Goal: Task Accomplishment & Management: Complete application form

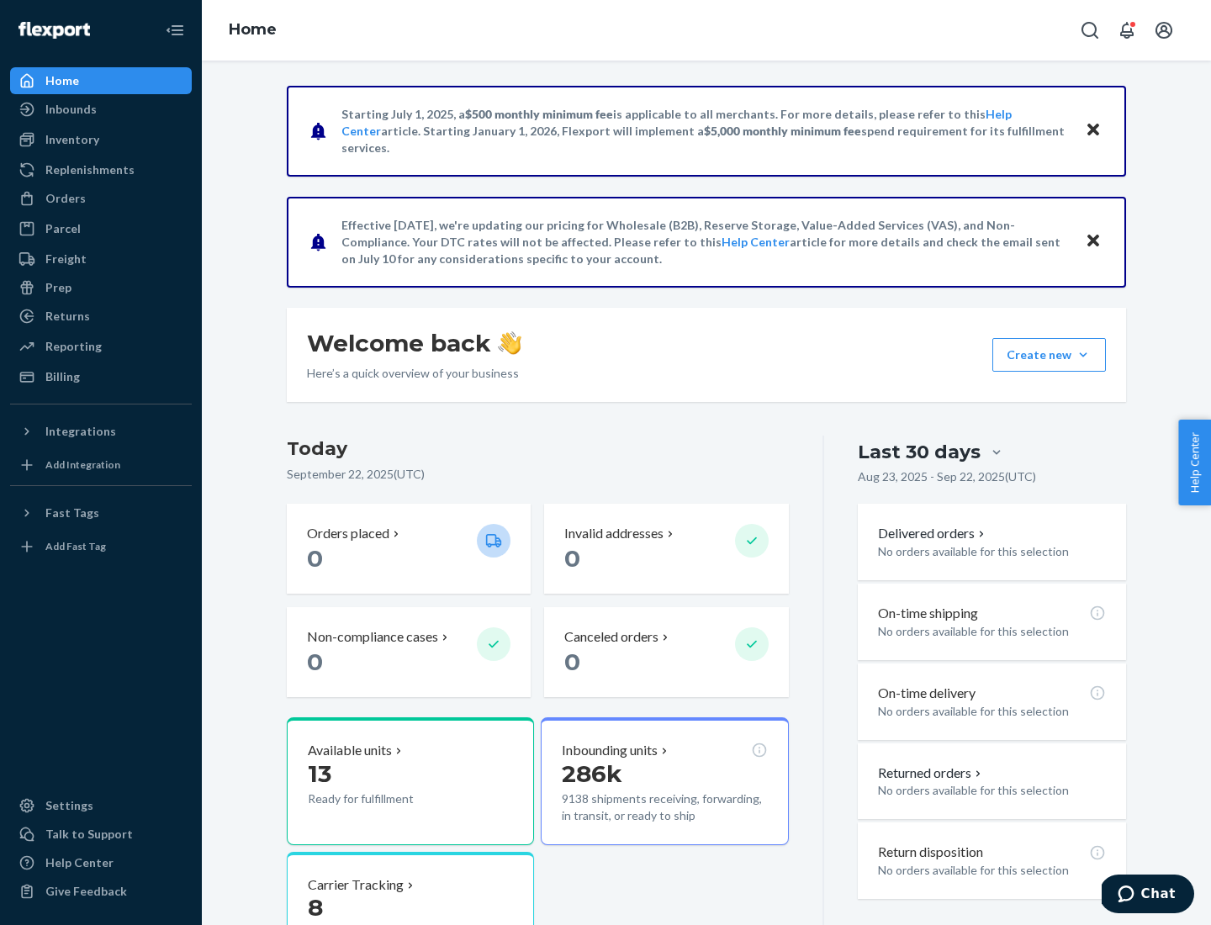
click at [1084, 355] on button "Create new Create new inbound Create new order Create new product" at bounding box center [1050, 355] width 114 height 34
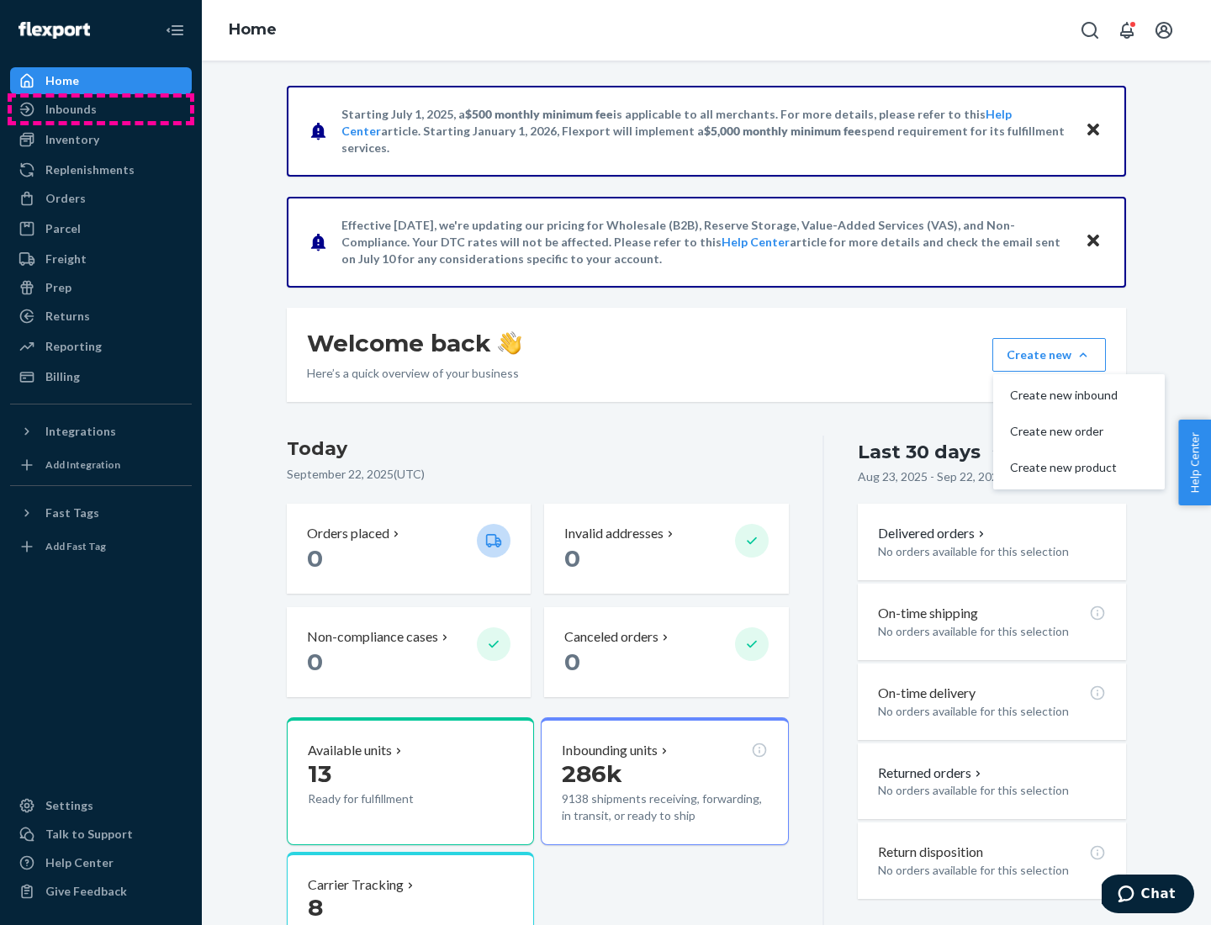
click at [101, 109] on div "Inbounds" at bounding box center [101, 110] width 178 height 24
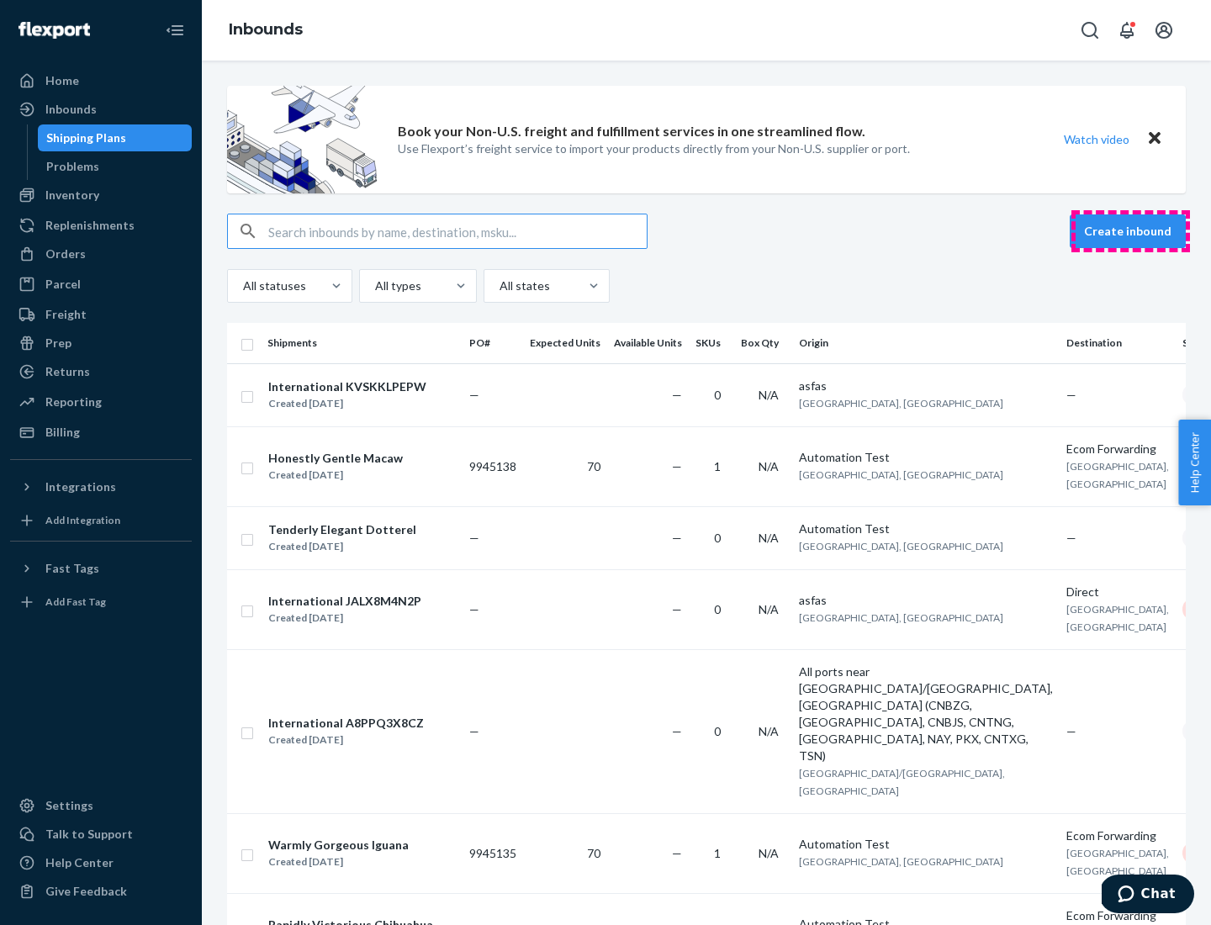
click at [1131, 231] on button "Create inbound" at bounding box center [1128, 232] width 116 height 34
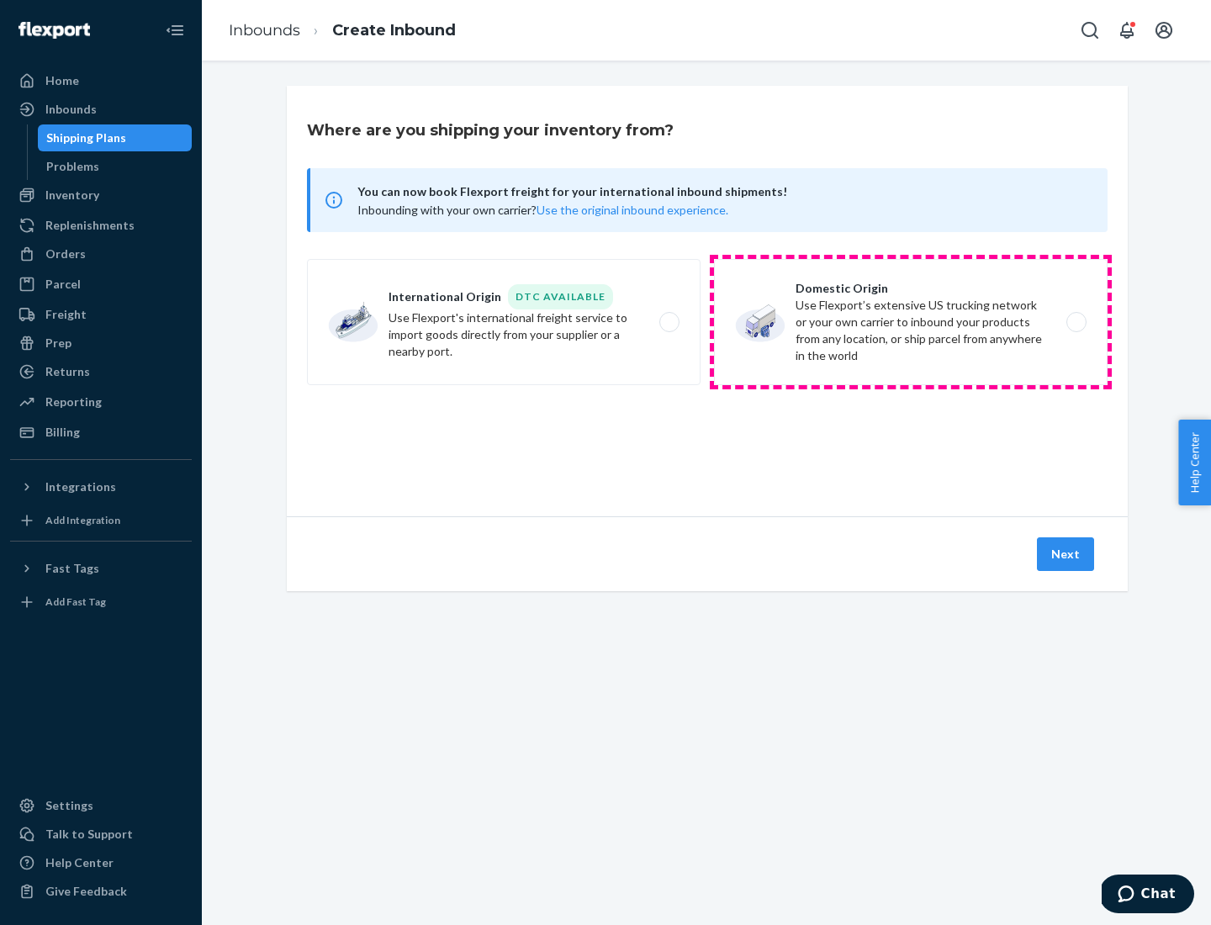
click at [911, 322] on label "Domestic Origin Use Flexport’s extensive US trucking network or your own carrie…" at bounding box center [911, 322] width 394 height 126
click at [1076, 322] on input "Domestic Origin Use Flexport’s extensive US trucking network or your own carrie…" at bounding box center [1081, 322] width 11 height 11
radio input "true"
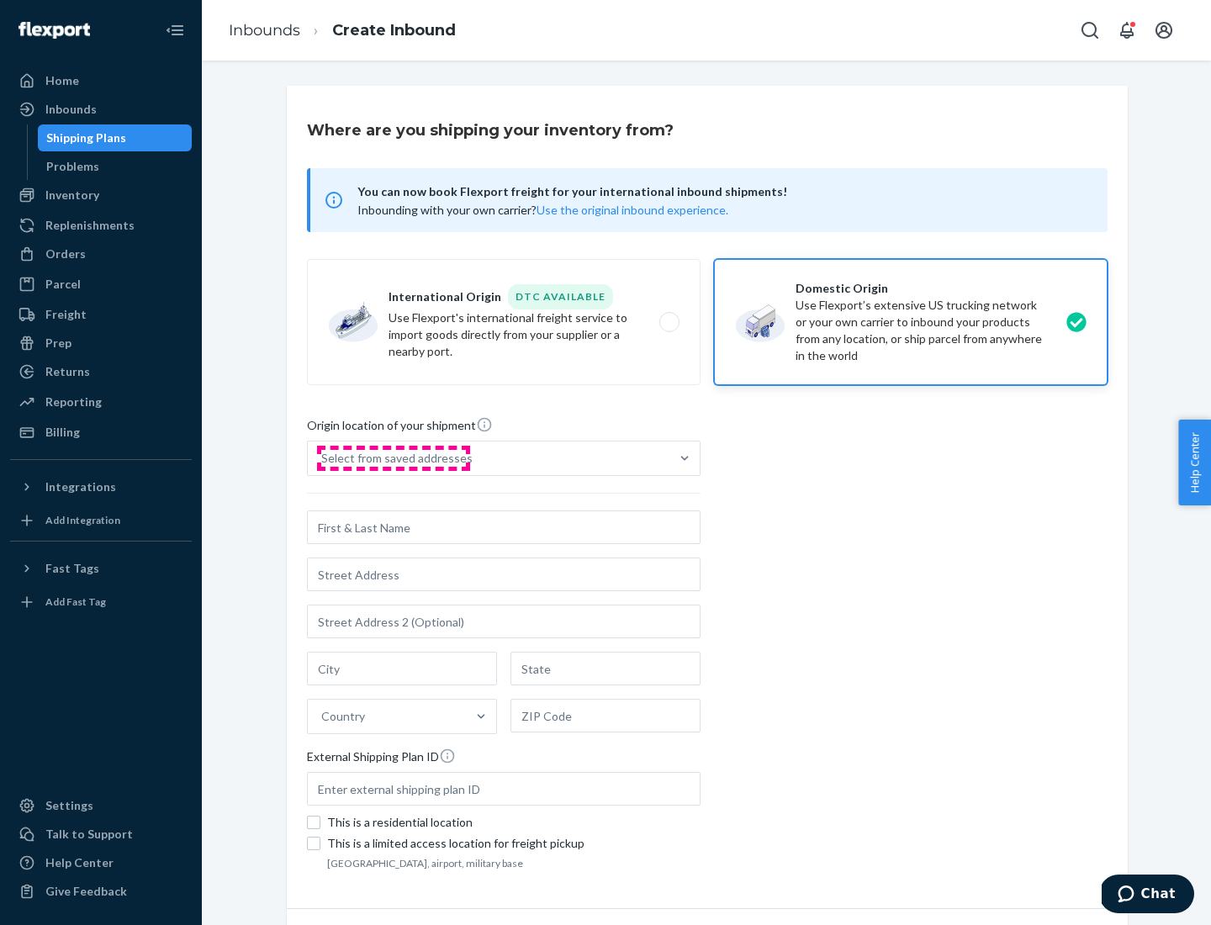
click at [393, 459] on div "Select from saved addresses" at bounding box center [396, 458] width 151 height 17
click at [323, 459] on input "Select from saved addresses" at bounding box center [322, 458] width 2 height 17
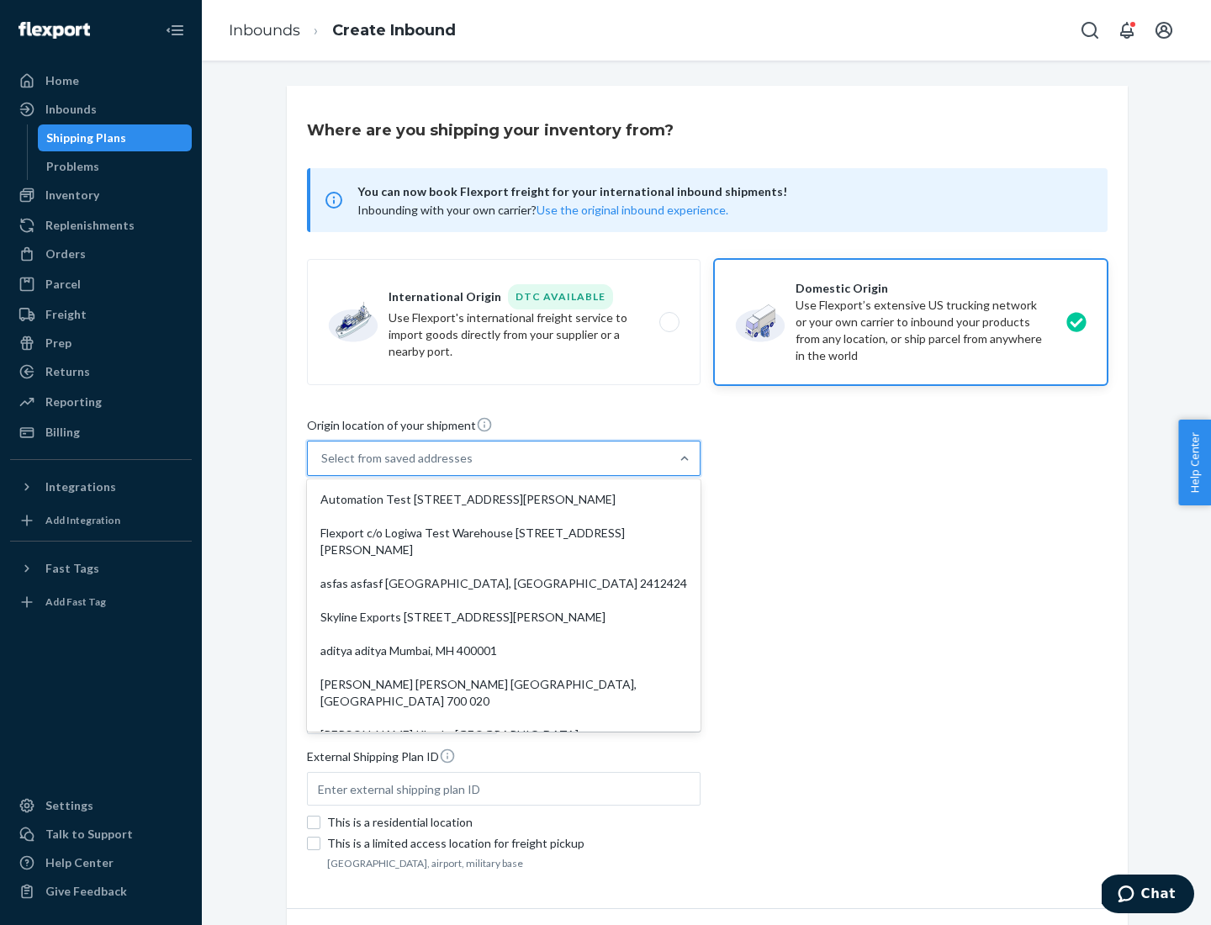
scroll to position [7, 0]
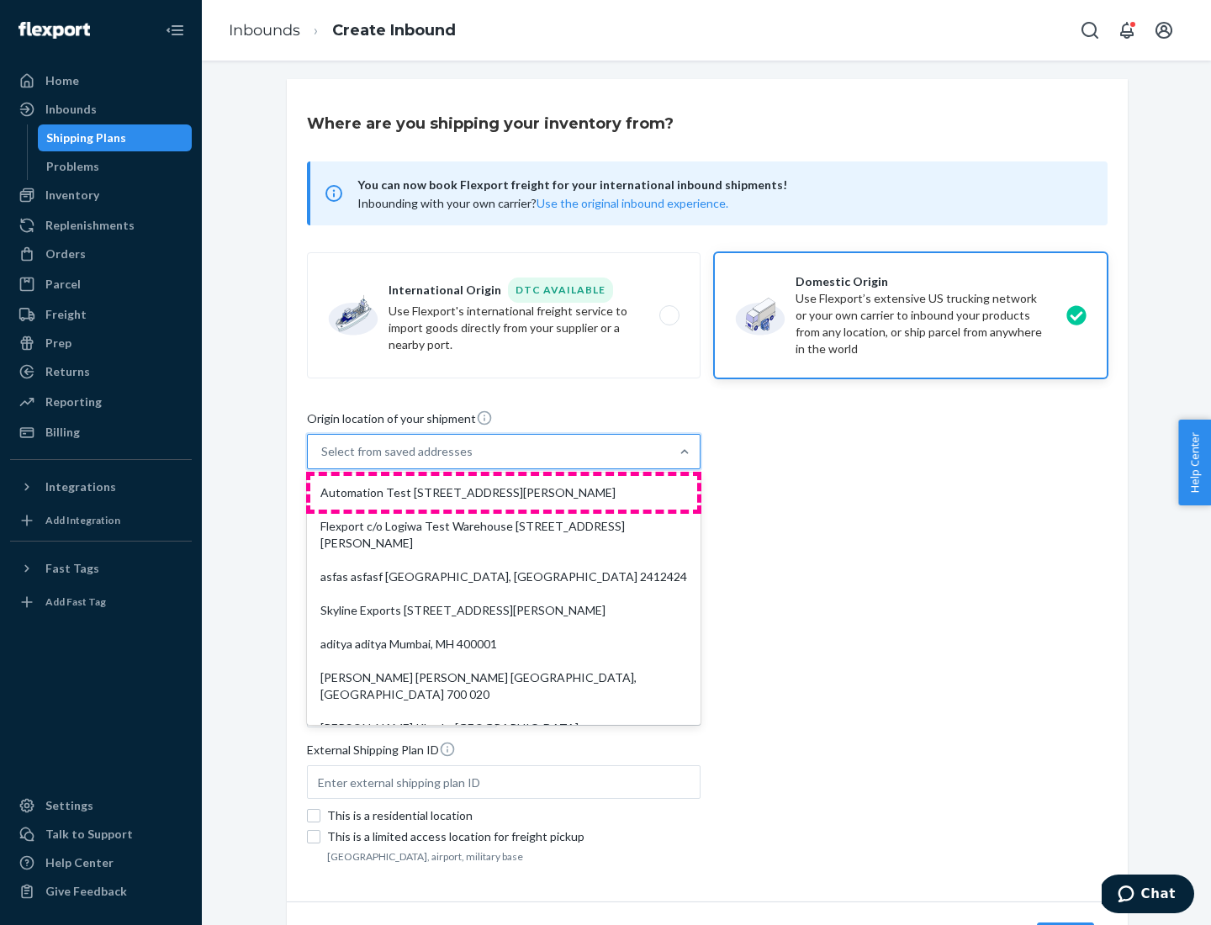
click at [504, 493] on div "Automation Test [STREET_ADDRESS][PERSON_NAME]" at bounding box center [503, 493] width 387 height 34
click at [323, 460] on input "option Automation Test [STREET_ADDRESS][PERSON_NAME]. 9 results available. Use …" at bounding box center [322, 451] width 2 height 17
type input "Automation Test"
type input "9th Floor"
type input "[GEOGRAPHIC_DATA]"
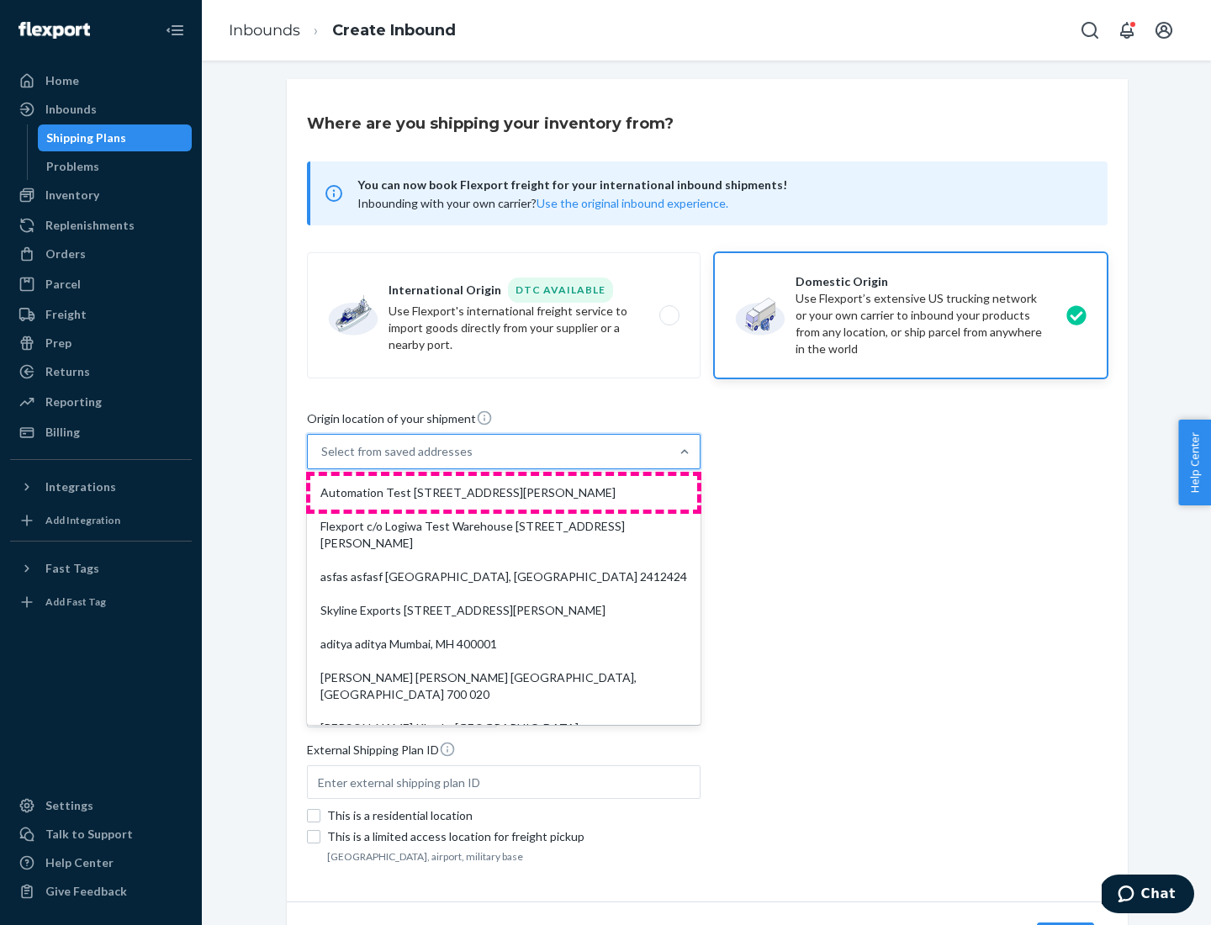
type input "CA"
type input "94104"
type input "[STREET_ADDRESS][PERSON_NAME]"
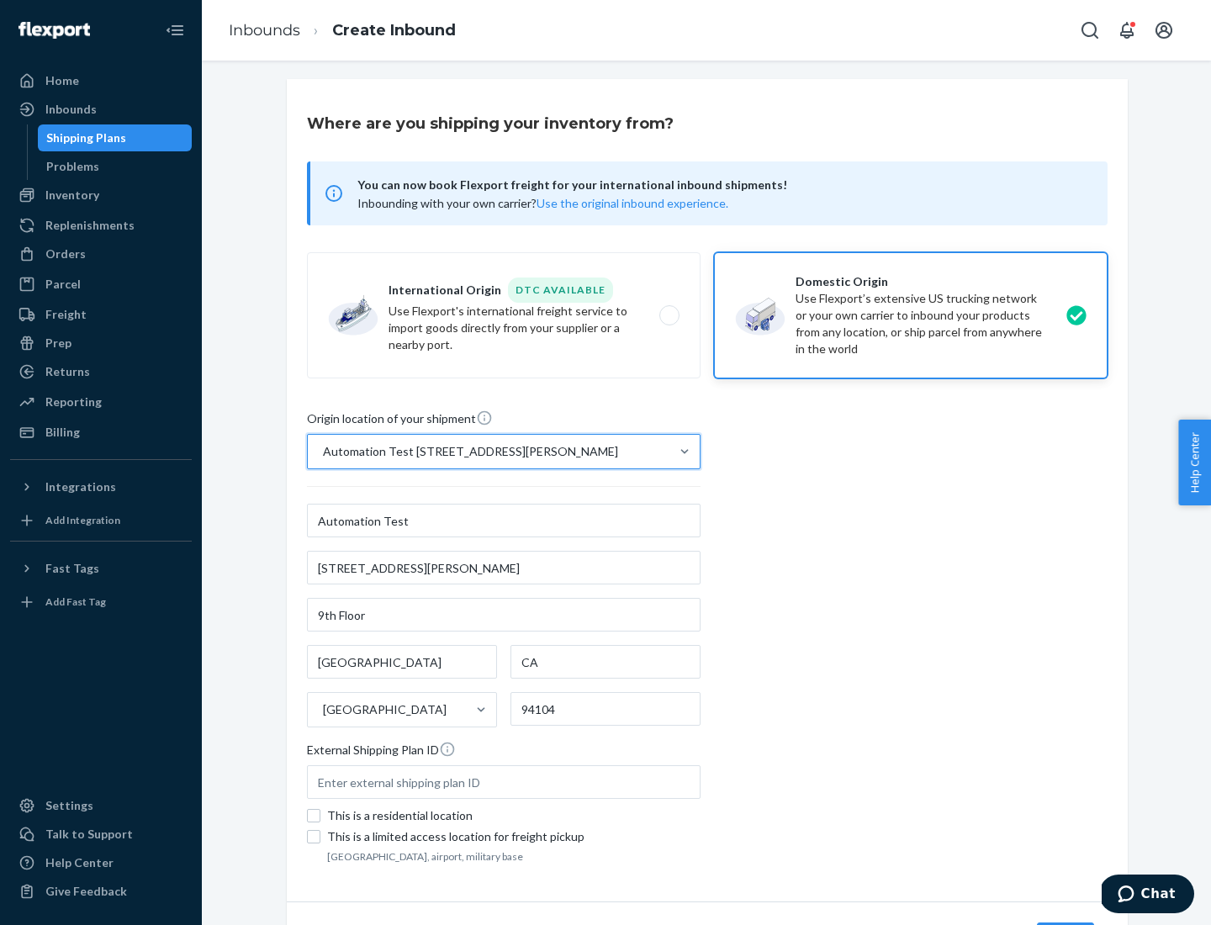
scroll to position [98, 0]
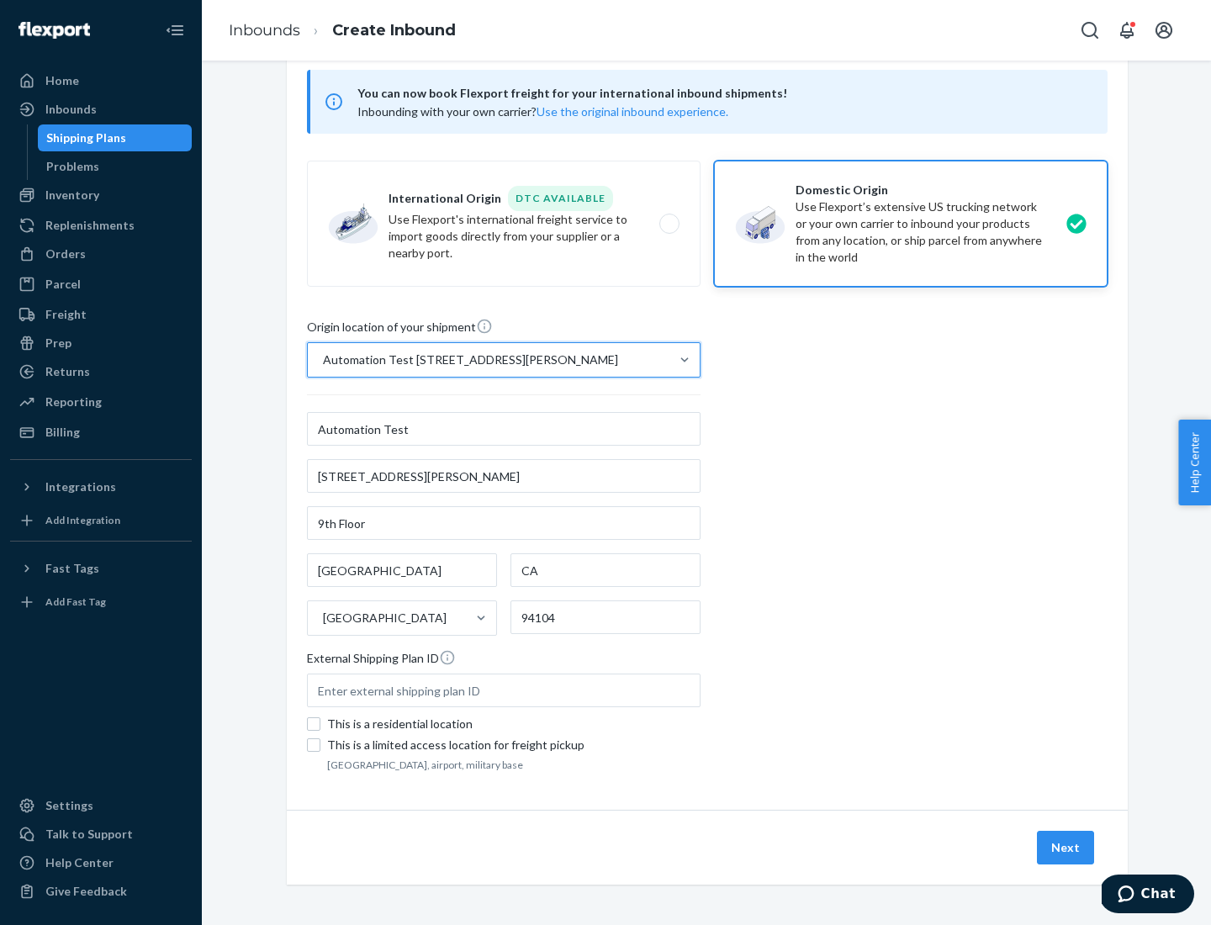
click at [1067, 848] on button "Next" at bounding box center [1065, 848] width 57 height 34
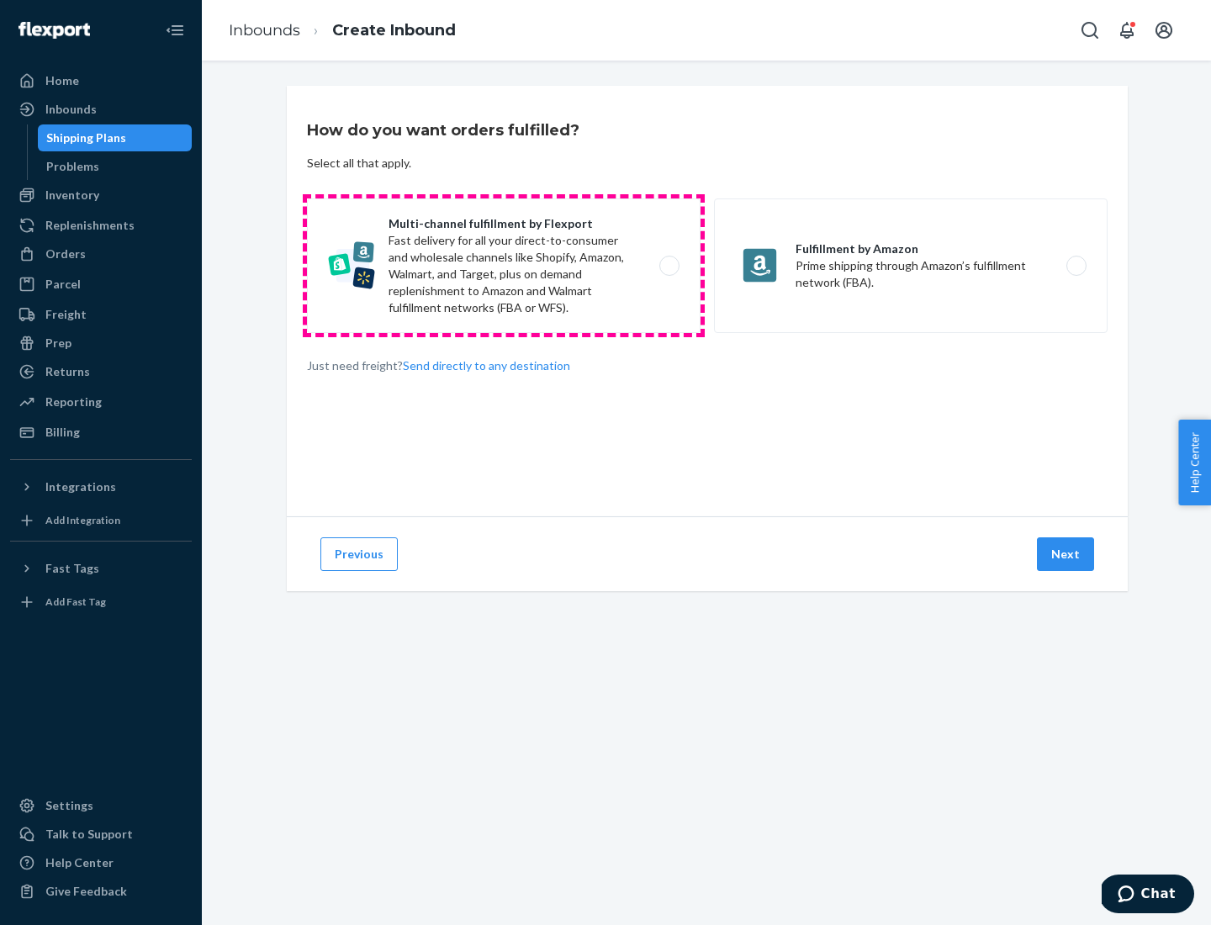
click at [504, 266] on label "Multi-channel fulfillment by Flexport Fast delivery for all your direct-to-cons…" at bounding box center [504, 266] width 394 height 135
click at [669, 266] on input "Multi-channel fulfillment by Flexport Fast delivery for all your direct-to-cons…" at bounding box center [674, 266] width 11 height 11
radio input "true"
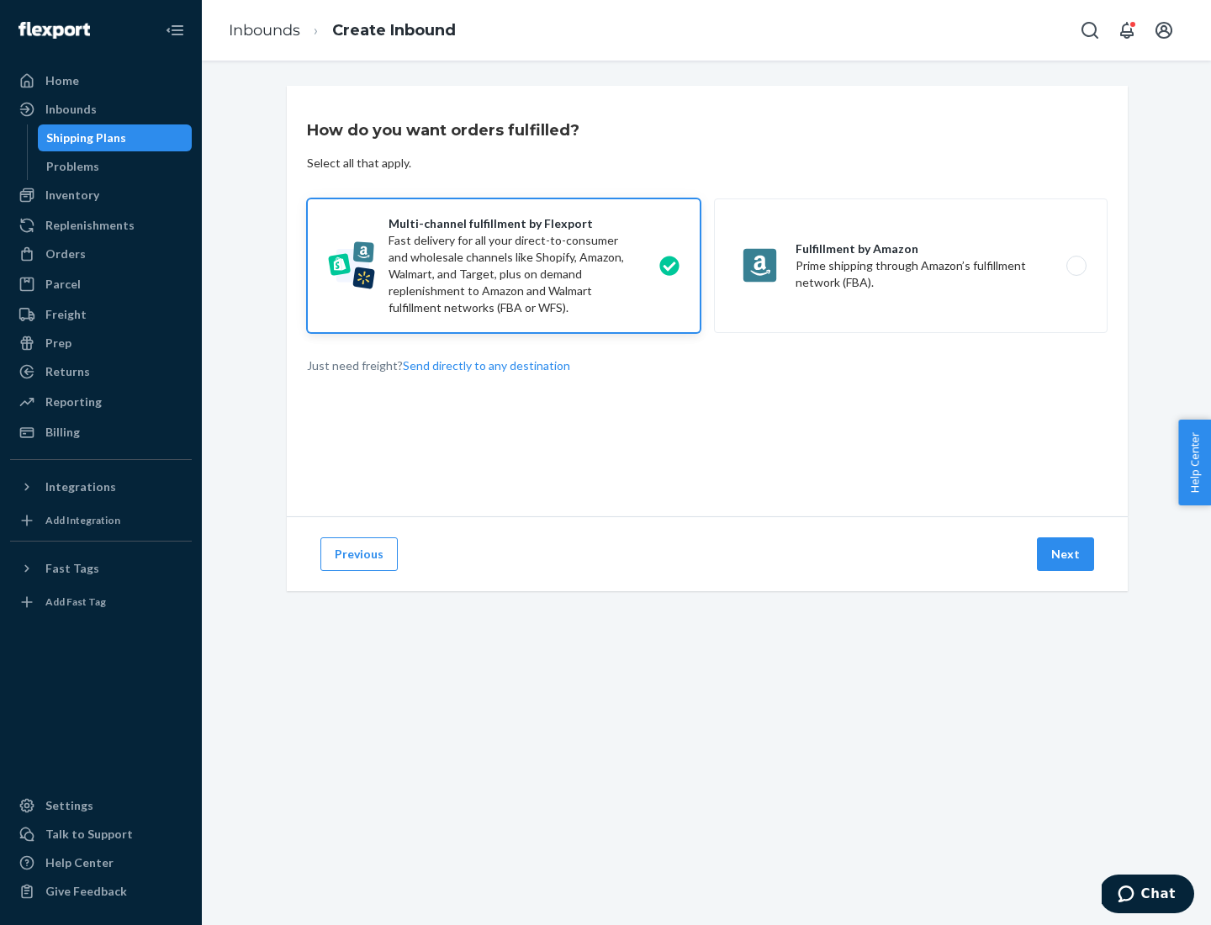
click at [1067, 554] on button "Next" at bounding box center [1065, 555] width 57 height 34
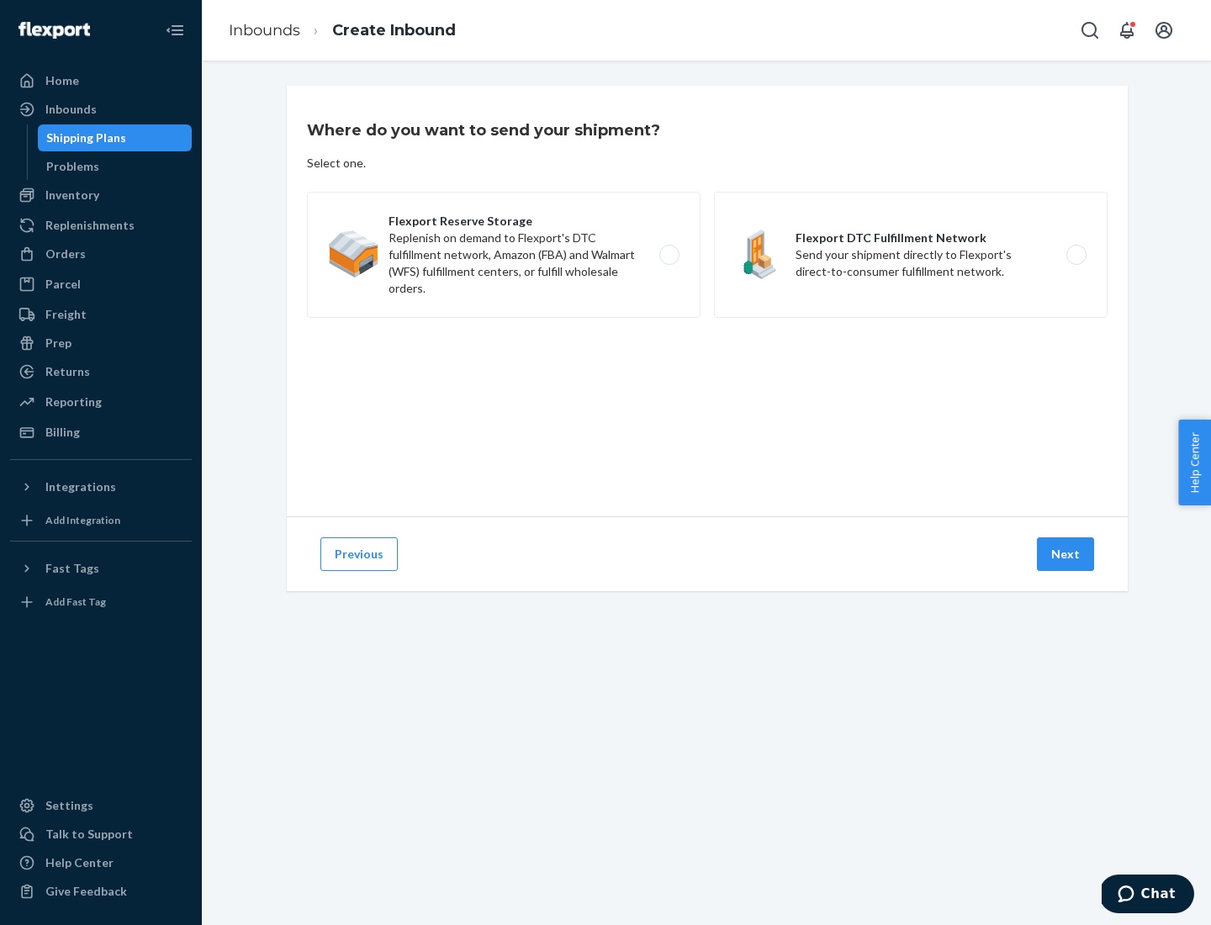
click at [911, 255] on label "Flexport DTC Fulfillment Network Send your shipment directly to Flexport's dire…" at bounding box center [911, 255] width 394 height 126
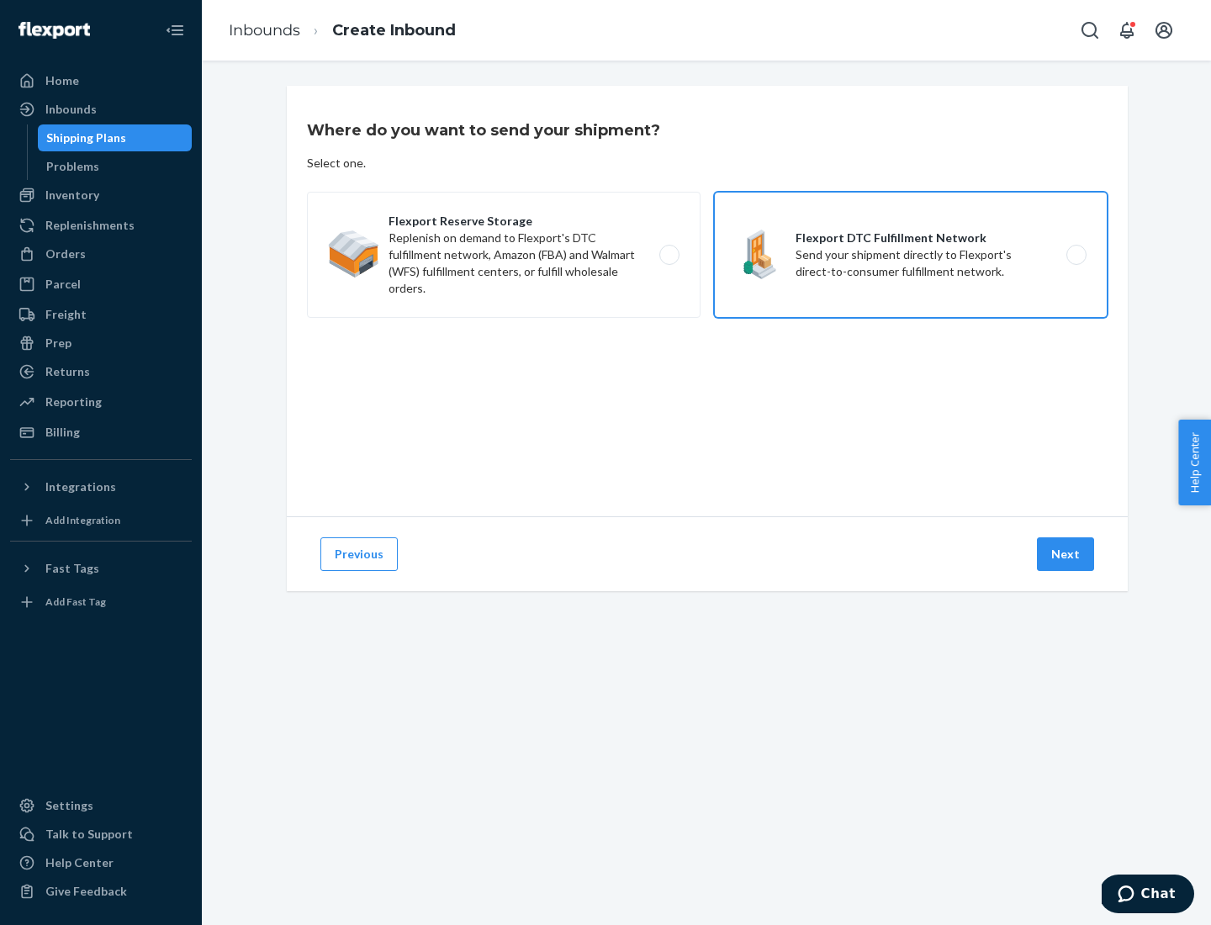
click at [1076, 255] on input "Flexport DTC Fulfillment Network Send your shipment directly to Flexport's dire…" at bounding box center [1081, 255] width 11 height 11
radio input "true"
click at [1067, 554] on button "Next" at bounding box center [1065, 555] width 57 height 34
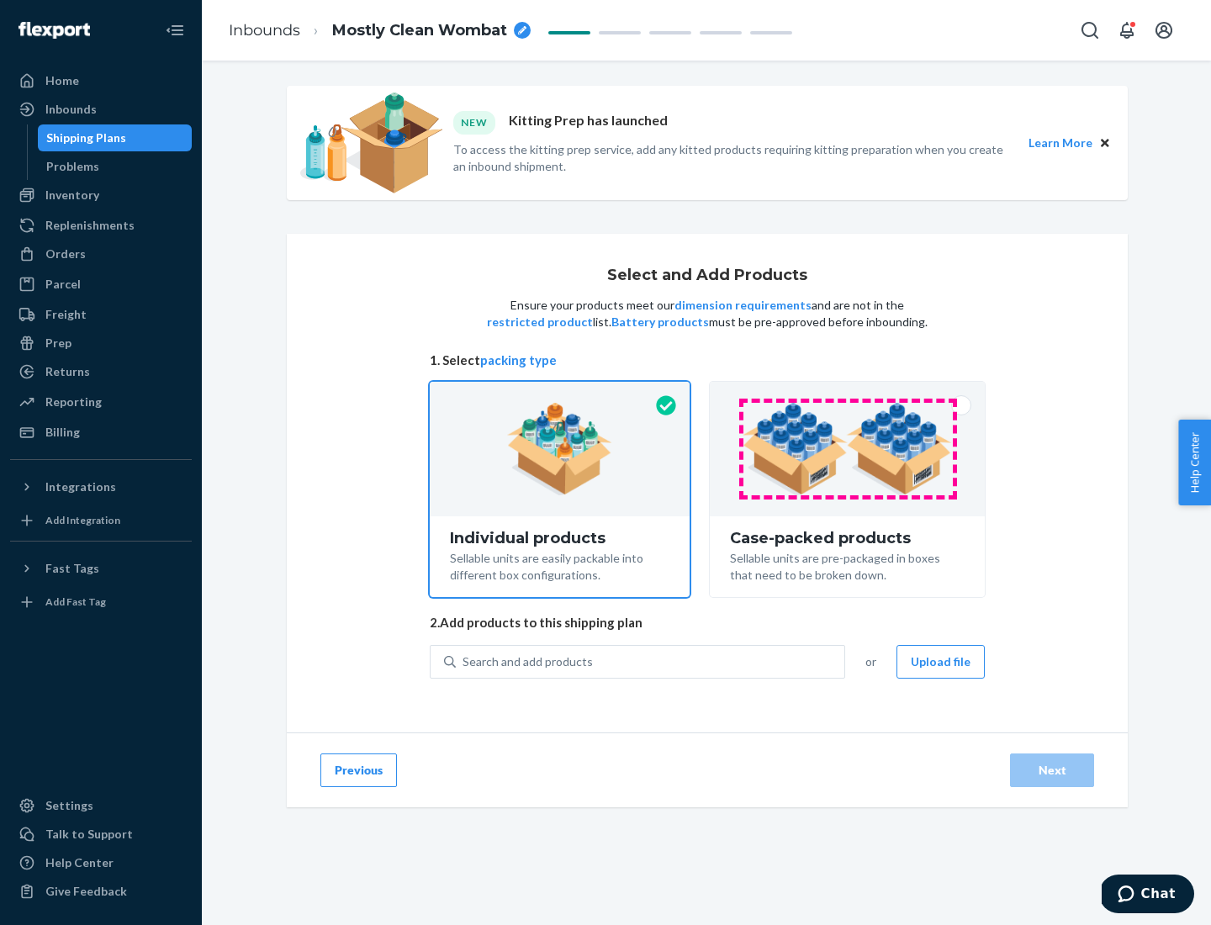
click at [848, 449] on img at bounding box center [847, 449] width 209 height 93
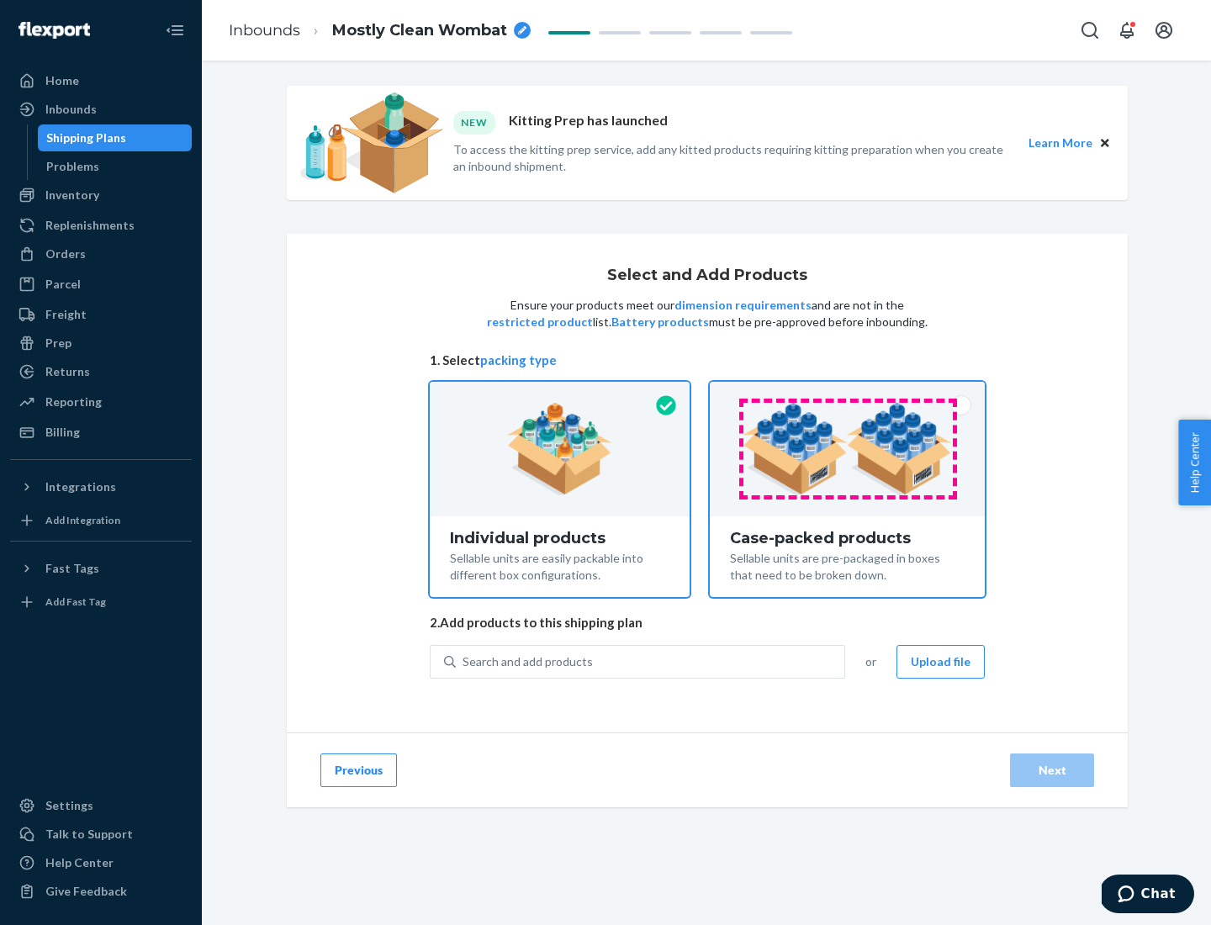
click at [848, 393] on input "Case-packed products Sellable units are pre-packaged in boxes that need to be b…" at bounding box center [847, 387] width 11 height 11
radio input "true"
radio input "false"
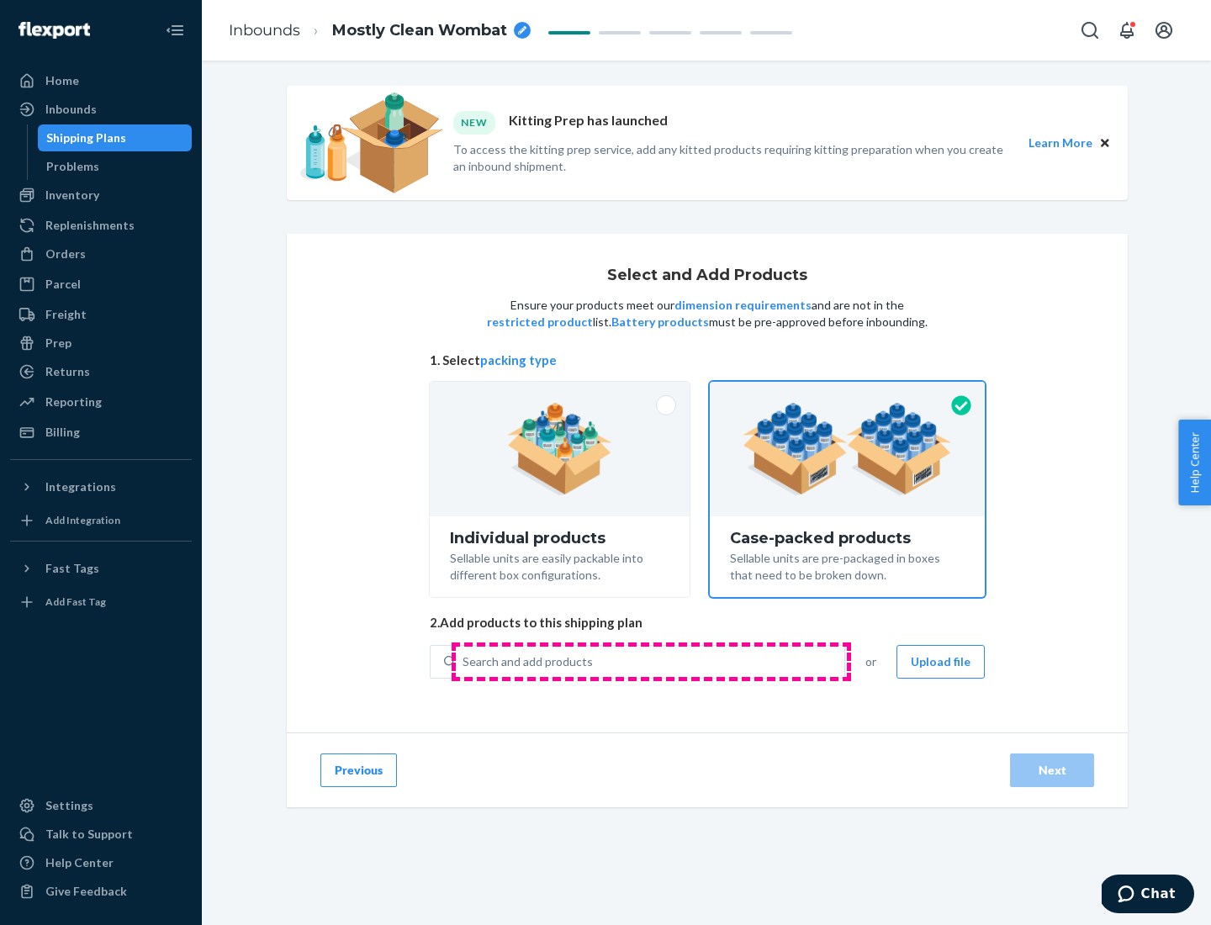
click at [651, 661] on div "Search and add products" at bounding box center [650, 662] width 389 height 30
click at [464, 661] on input "Search and add products" at bounding box center [464, 662] width 2 height 17
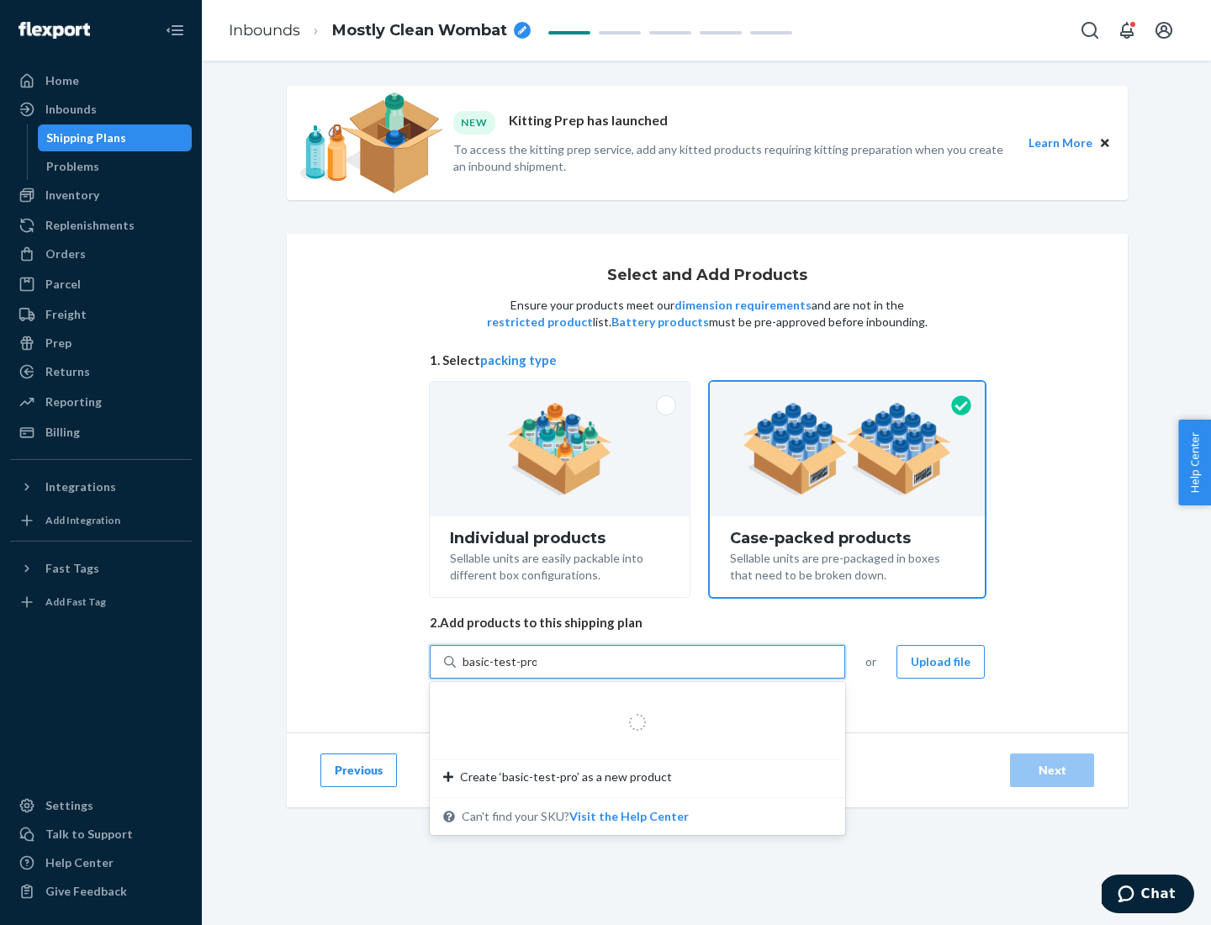
type input "basic-test-product-1"
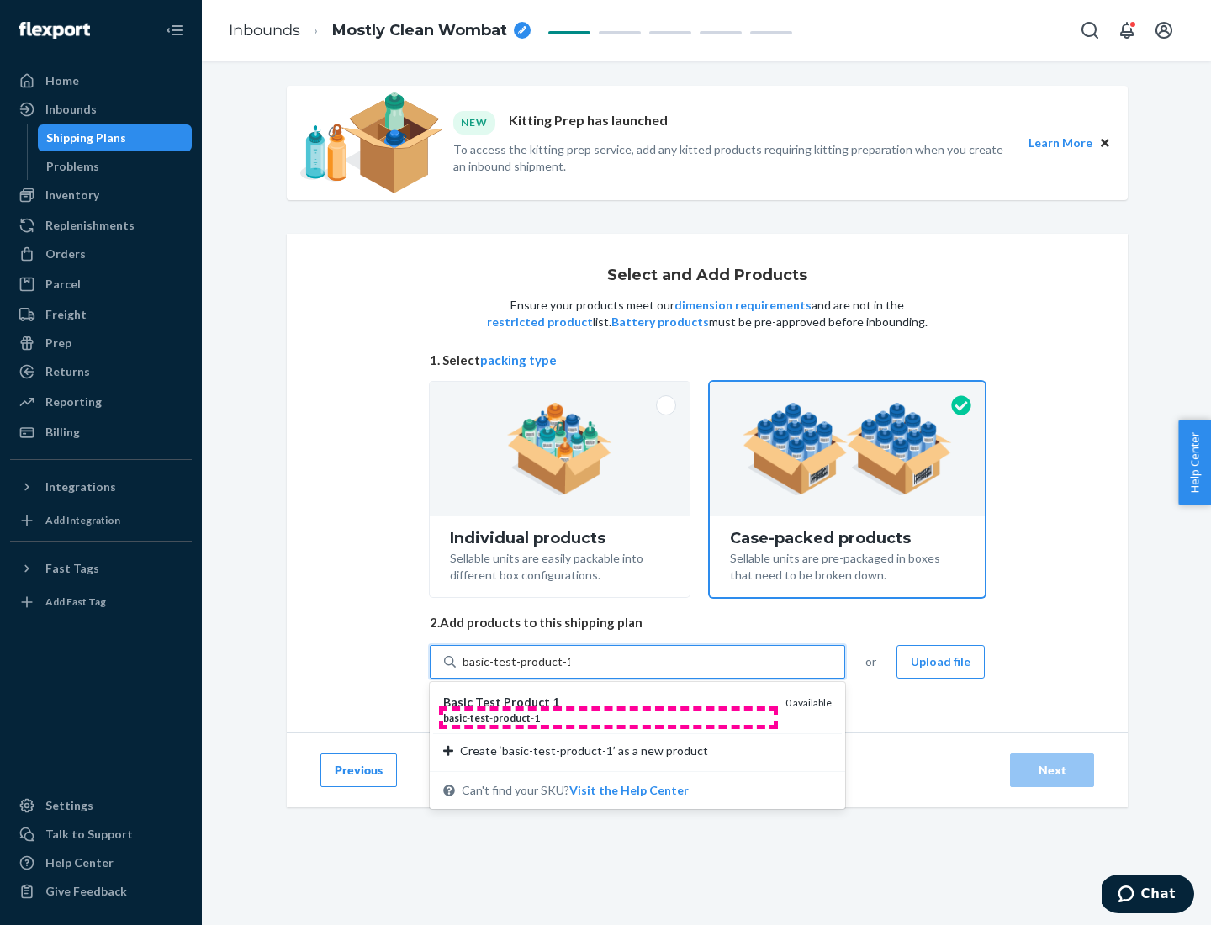
click at [608, 718] on div "basic - test - product - 1" at bounding box center [607, 718] width 329 height 14
click at [570, 671] on input "basic-test-product-1" at bounding box center [517, 662] width 108 height 17
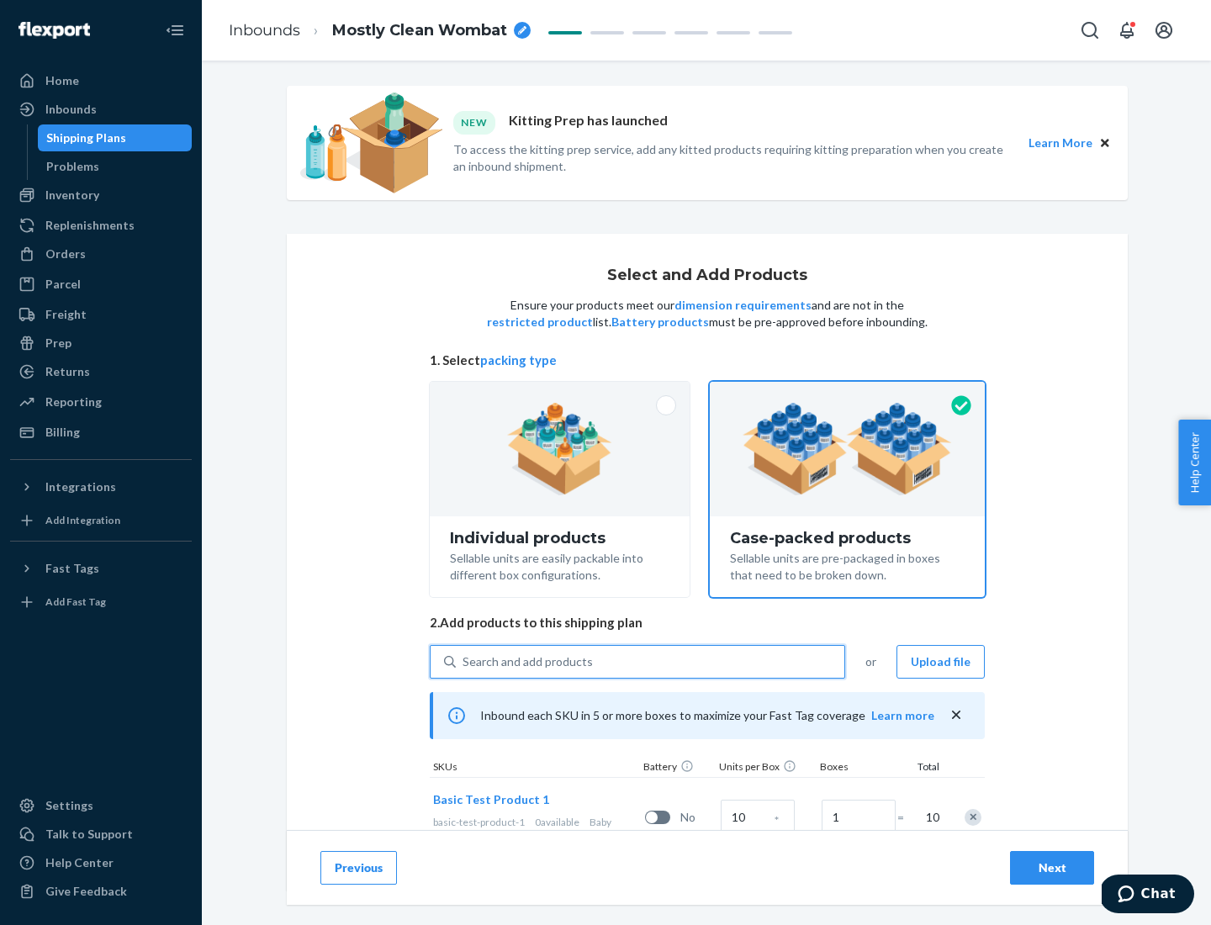
scroll to position [61, 0]
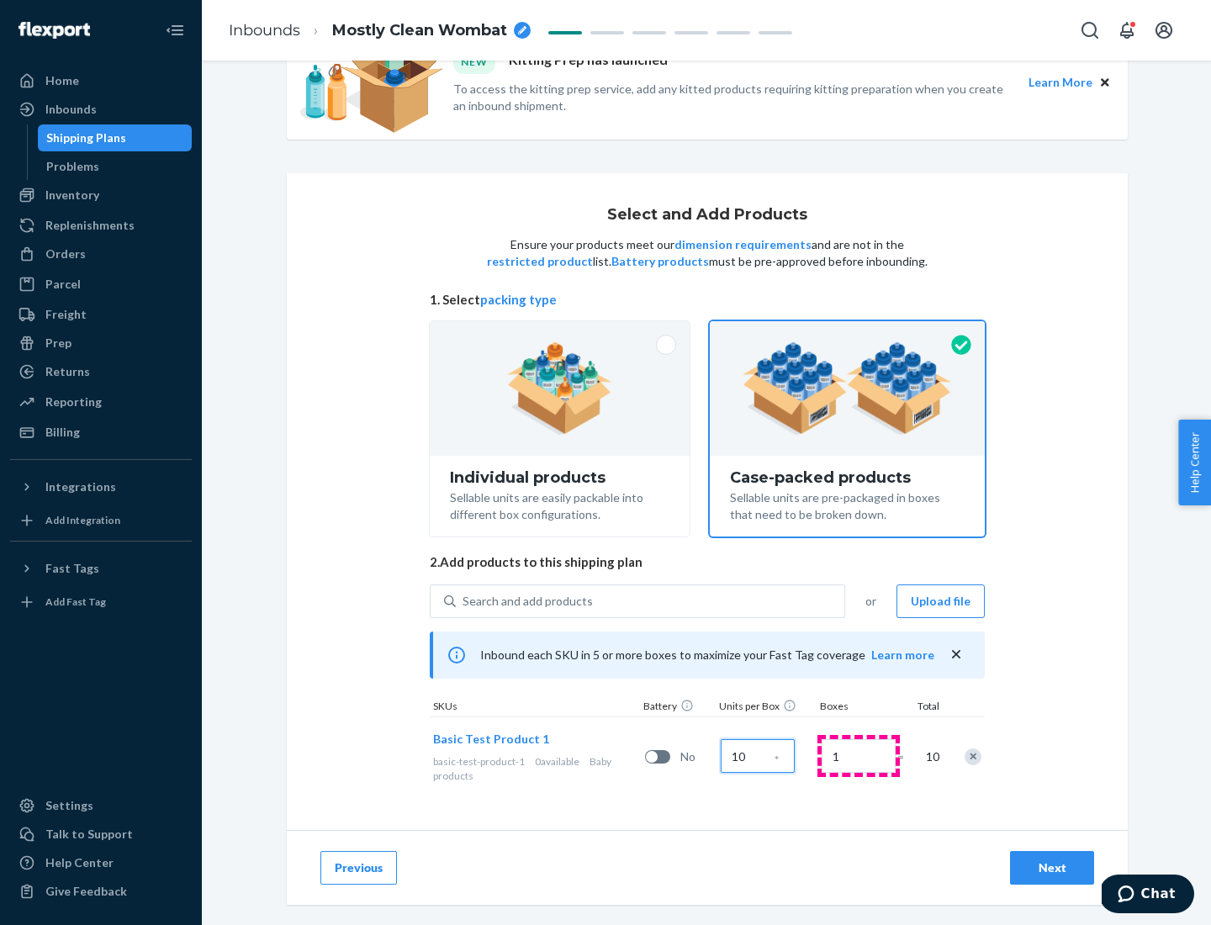
type input "10"
type input "7"
click at [1052, 868] on div "Next" at bounding box center [1053, 868] width 56 height 17
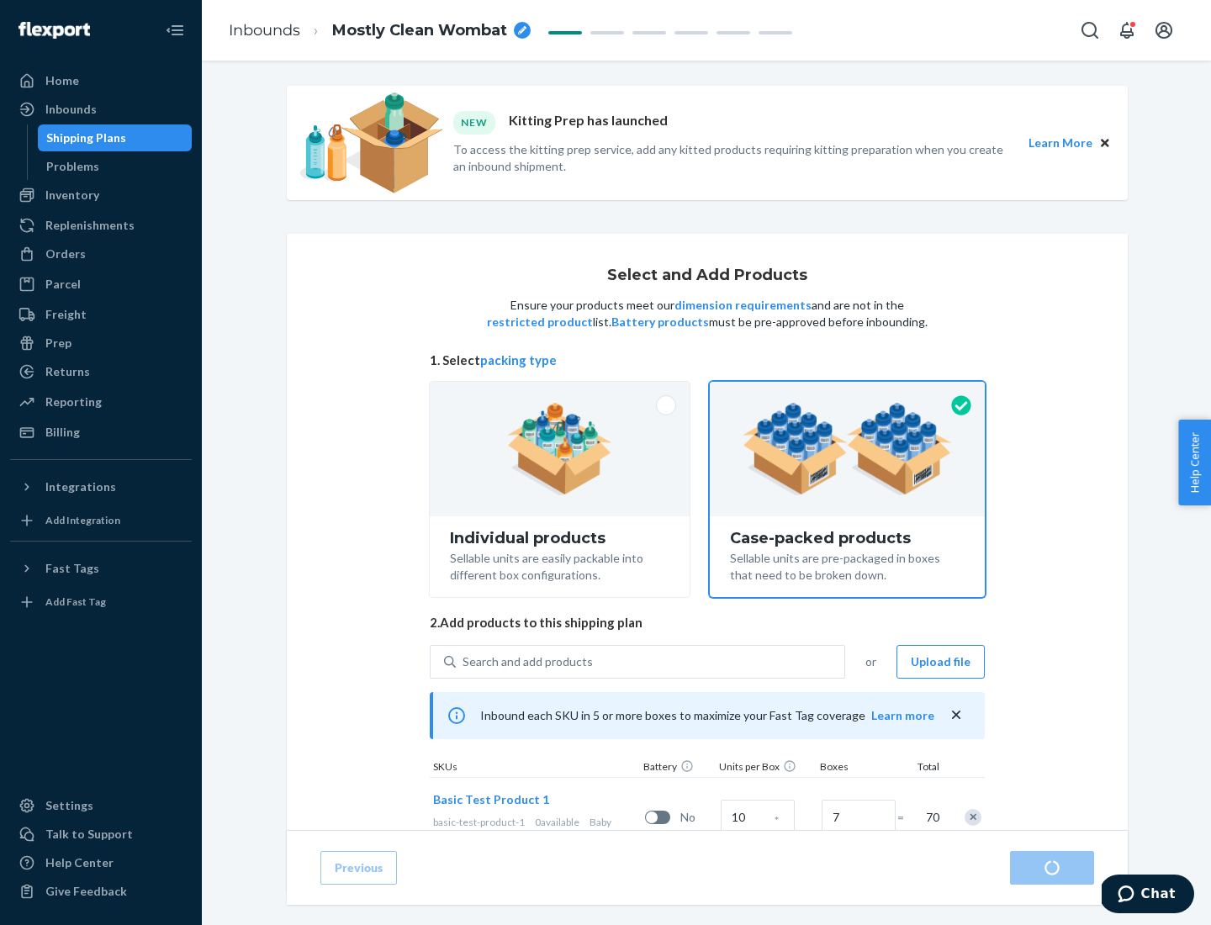
radio input "true"
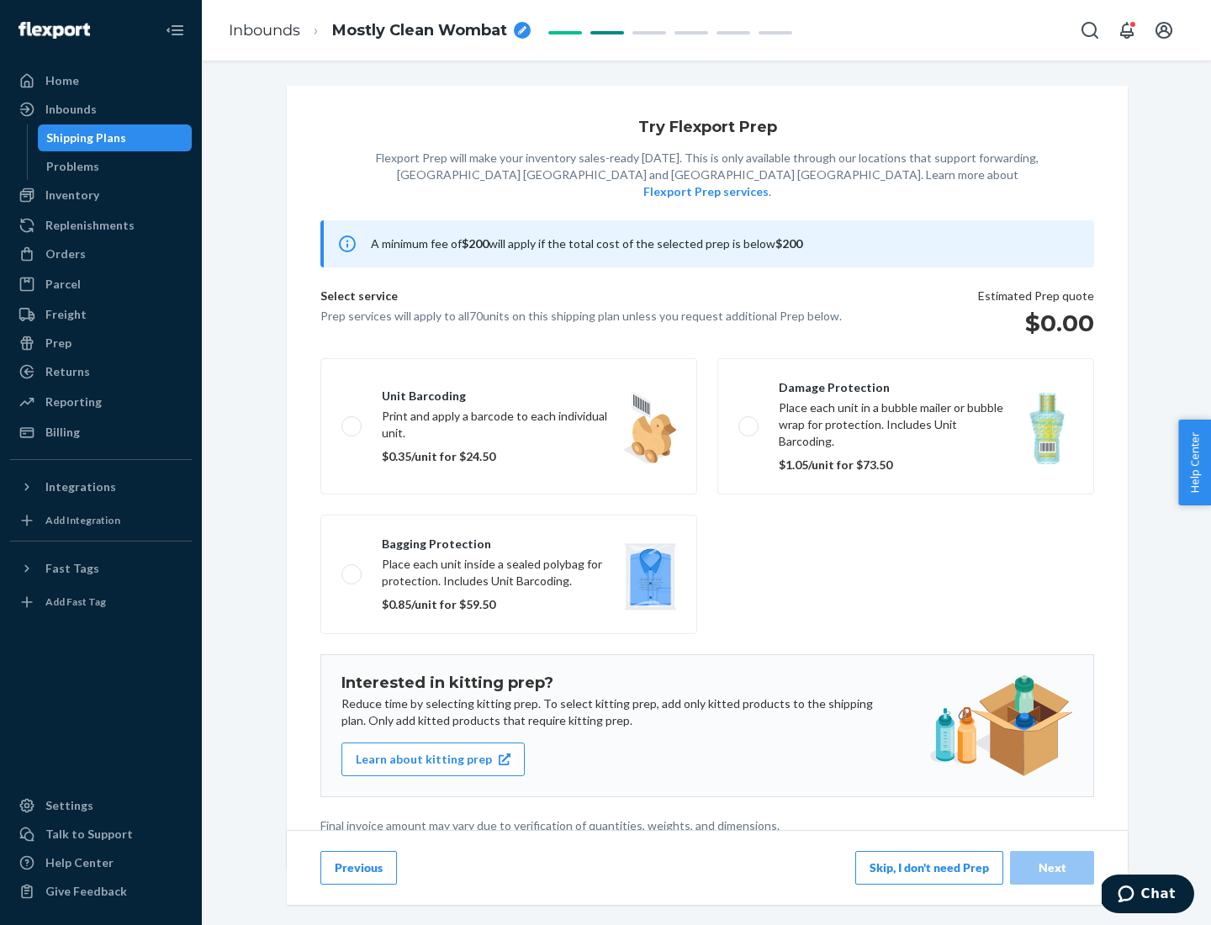
scroll to position [4, 0]
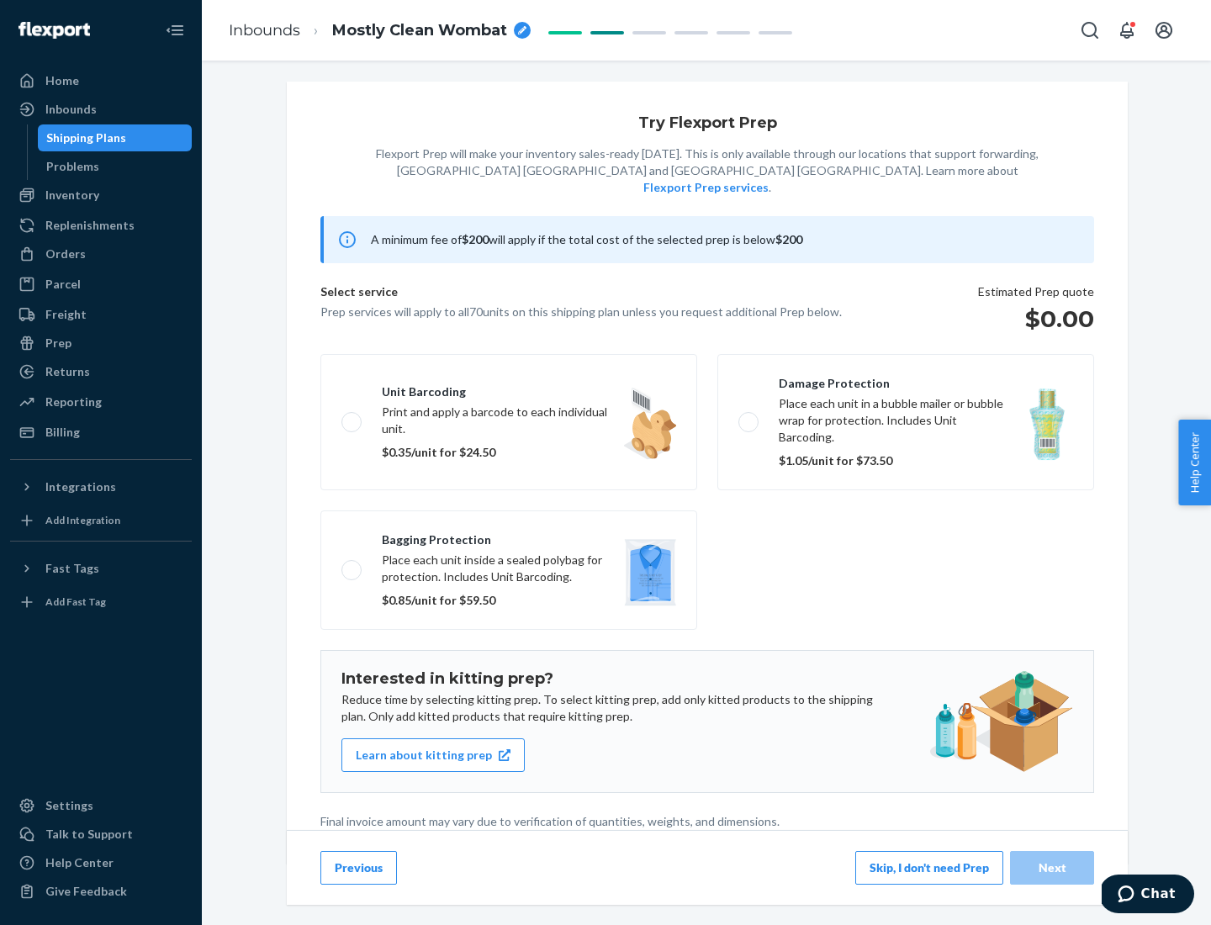
click at [509, 536] on label "Bagging protection Place each unit inside a sealed polybag for protection. Incl…" at bounding box center [509, 570] width 377 height 119
click at [353, 565] on input "Bagging protection Place each unit inside a sealed polybag for protection. Incl…" at bounding box center [347, 570] width 11 height 11
checkbox input "true"
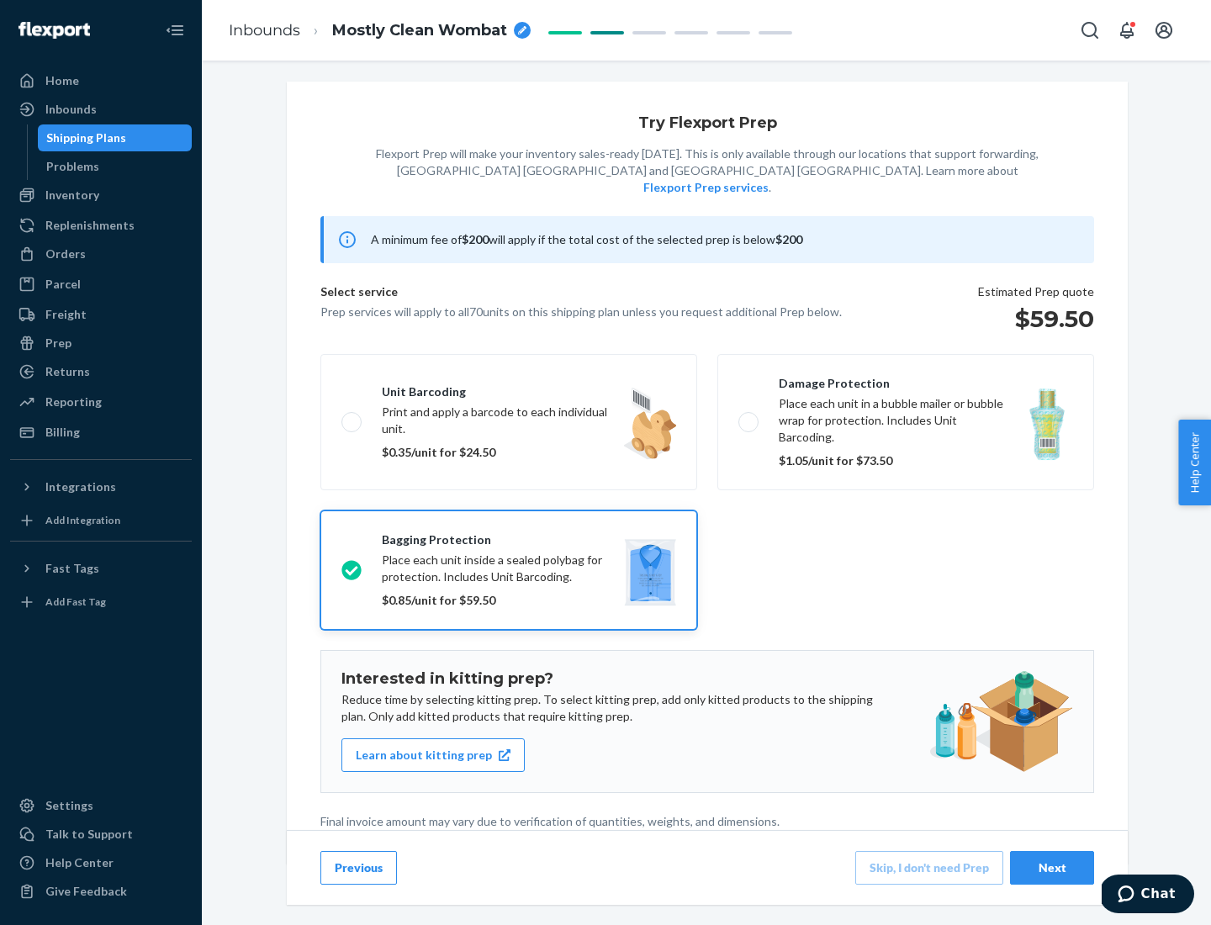
click at [1052, 867] on div "Next" at bounding box center [1053, 868] width 56 height 17
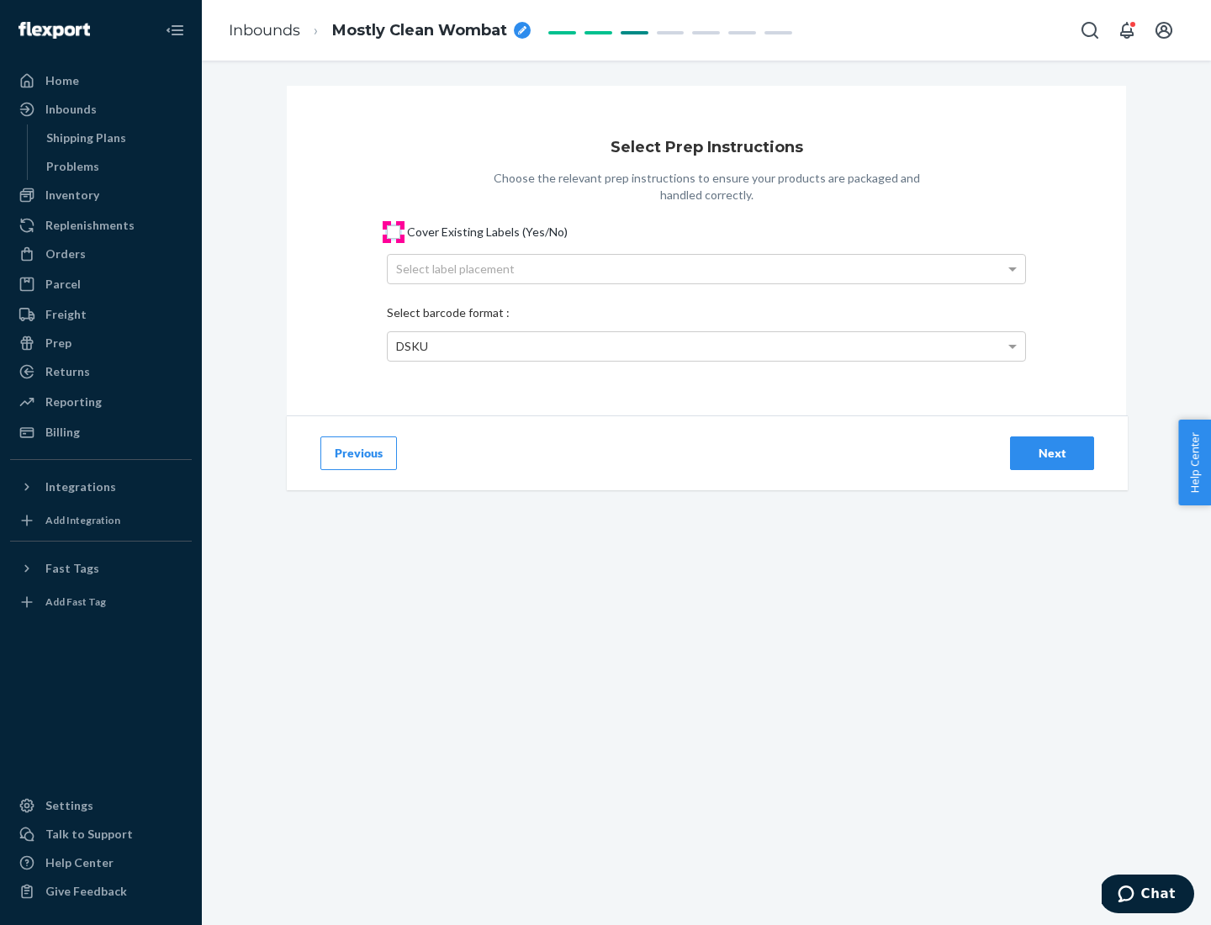
click at [394, 231] on input "Cover Existing Labels (Yes/No)" at bounding box center [393, 231] width 13 height 13
checkbox input "true"
click at [707, 268] on div "Select label placement" at bounding box center [707, 269] width 638 height 29
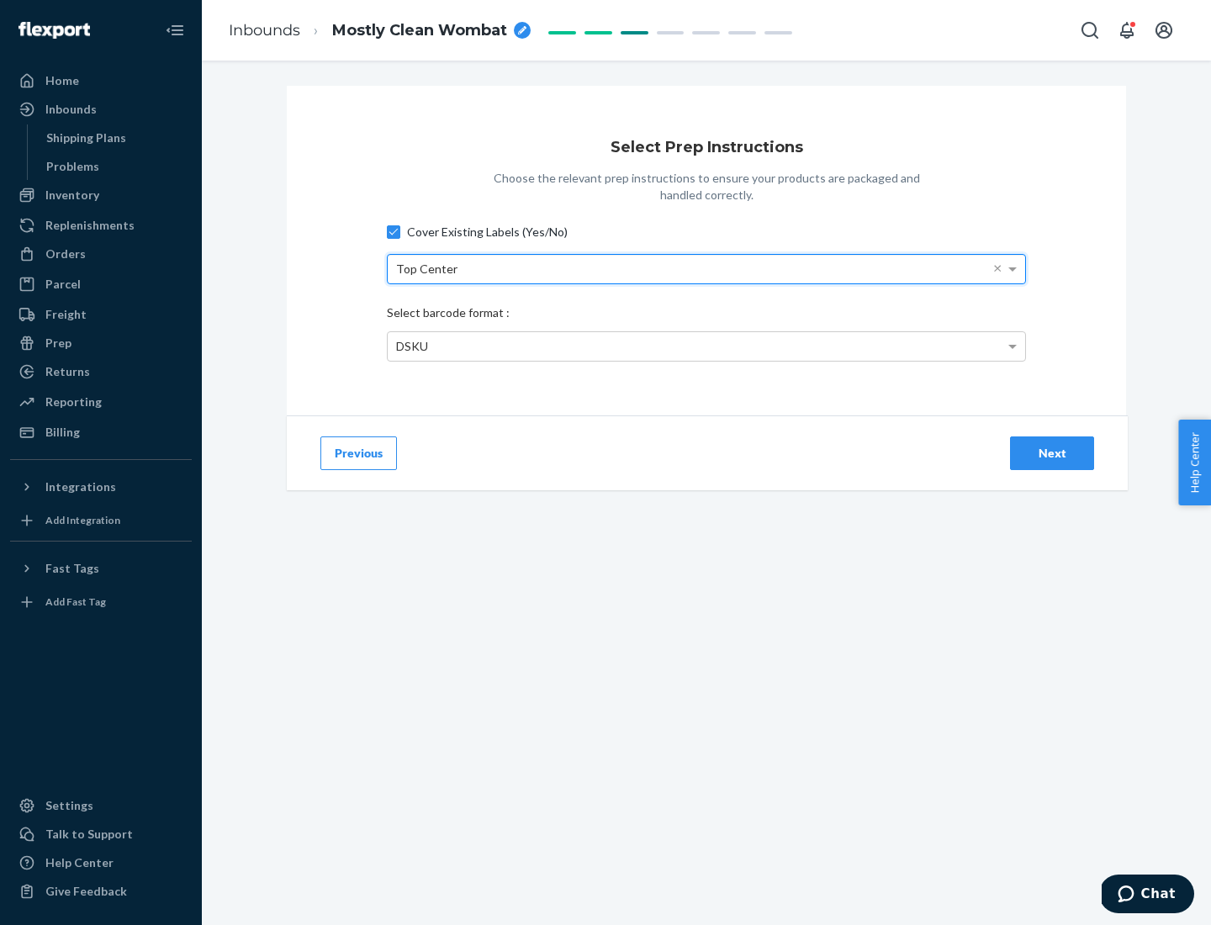
click at [707, 346] on div "DSKU" at bounding box center [707, 346] width 638 height 29
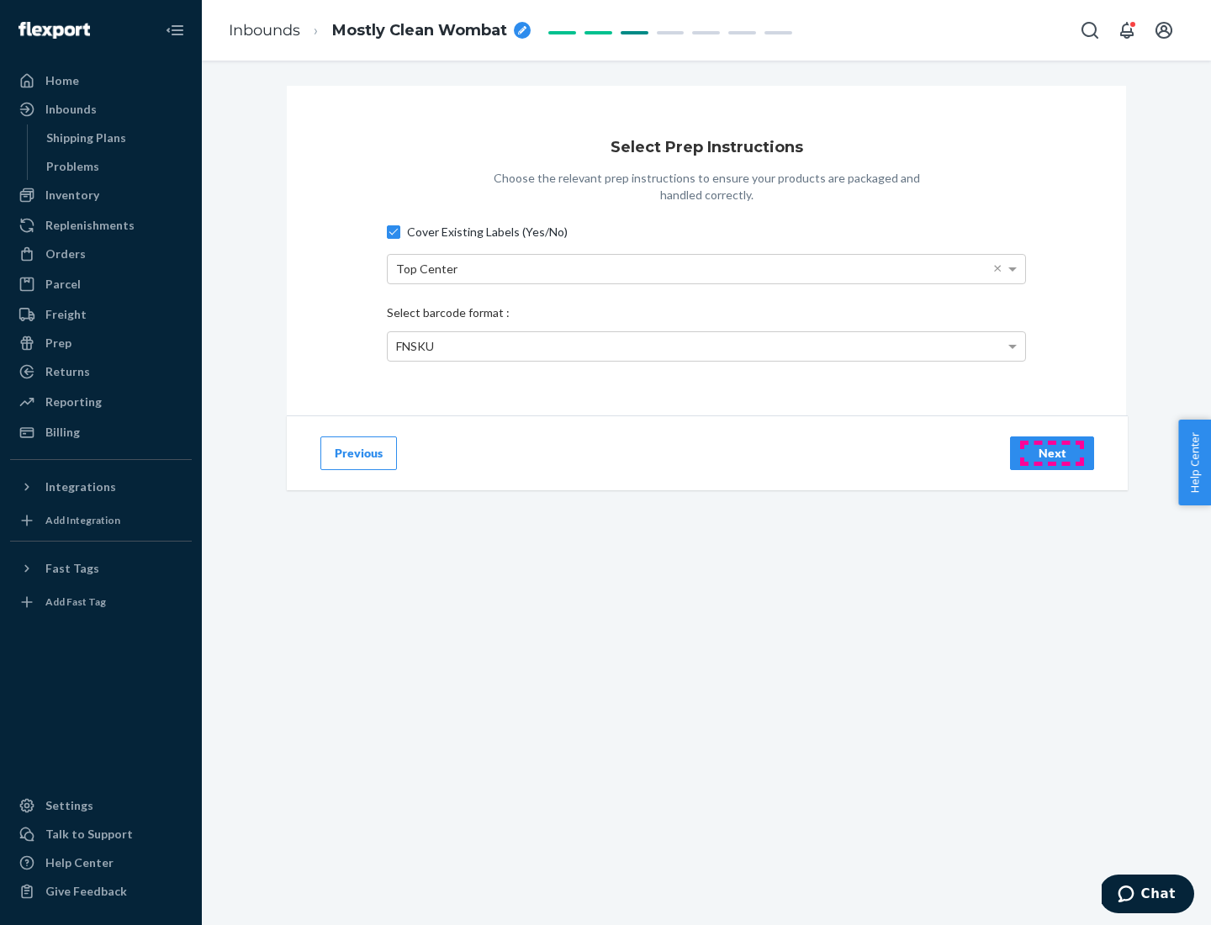
click at [1052, 453] on div "Next" at bounding box center [1053, 453] width 56 height 17
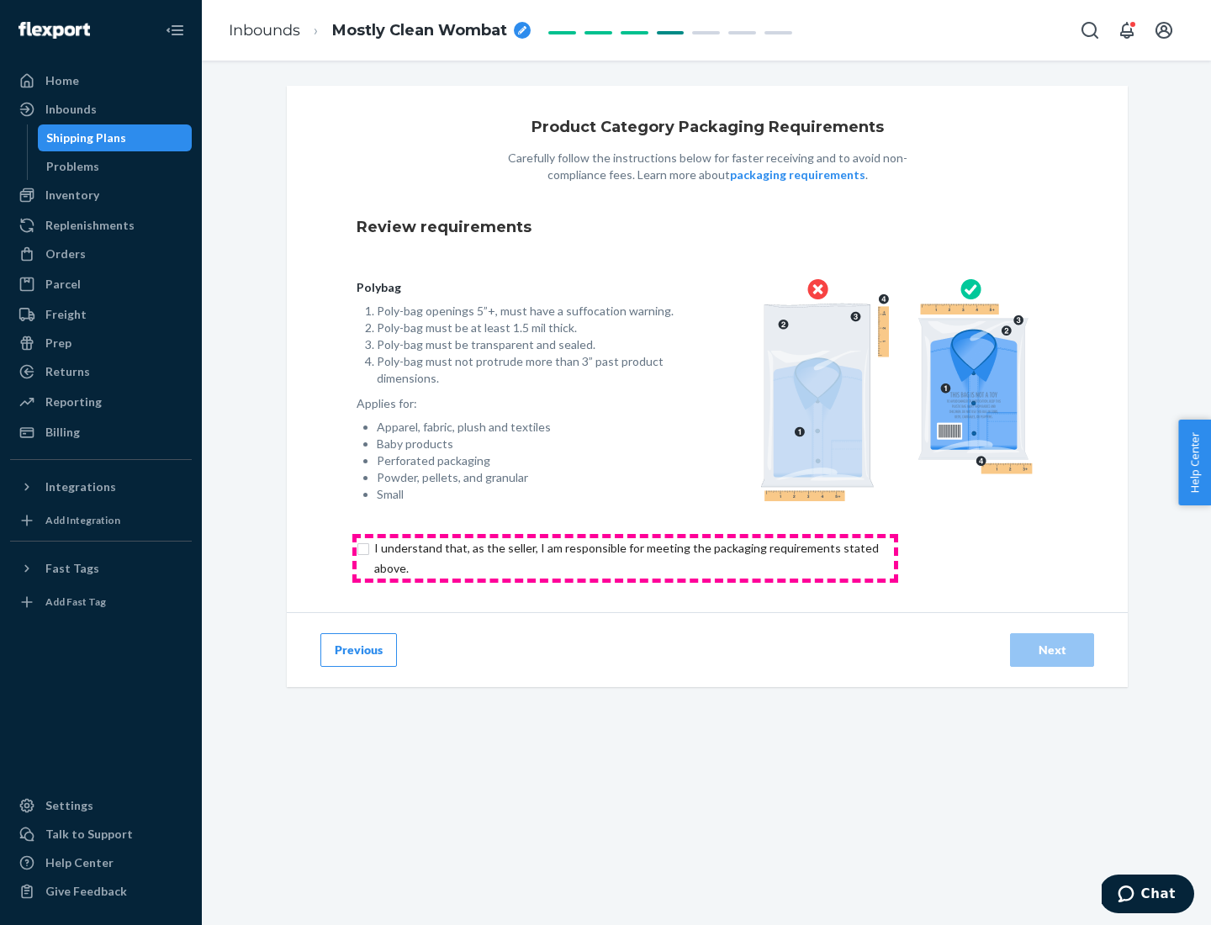
click at [625, 558] on input "checkbox" at bounding box center [636, 558] width 559 height 40
checkbox input "true"
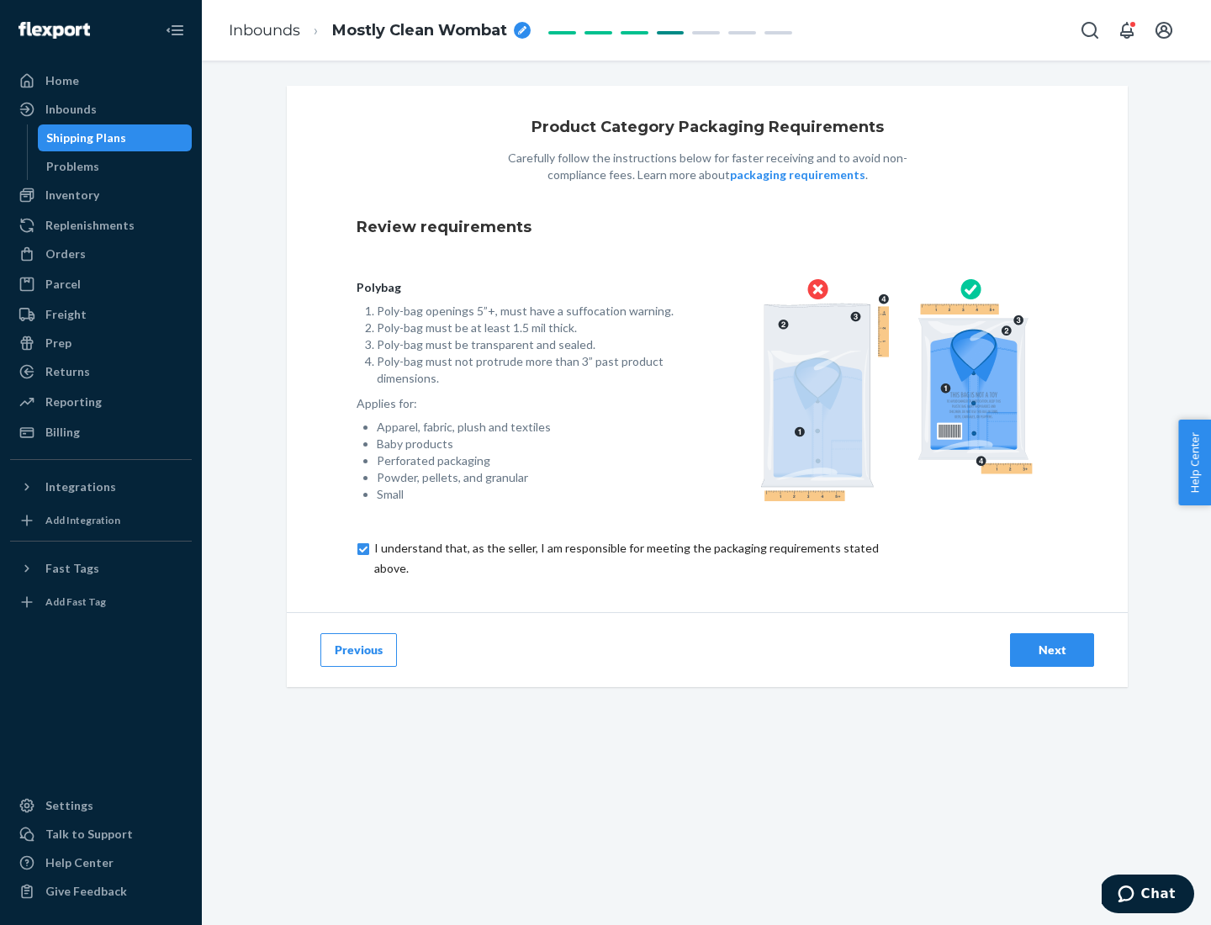
click at [1052, 649] on div "Next" at bounding box center [1053, 650] width 56 height 17
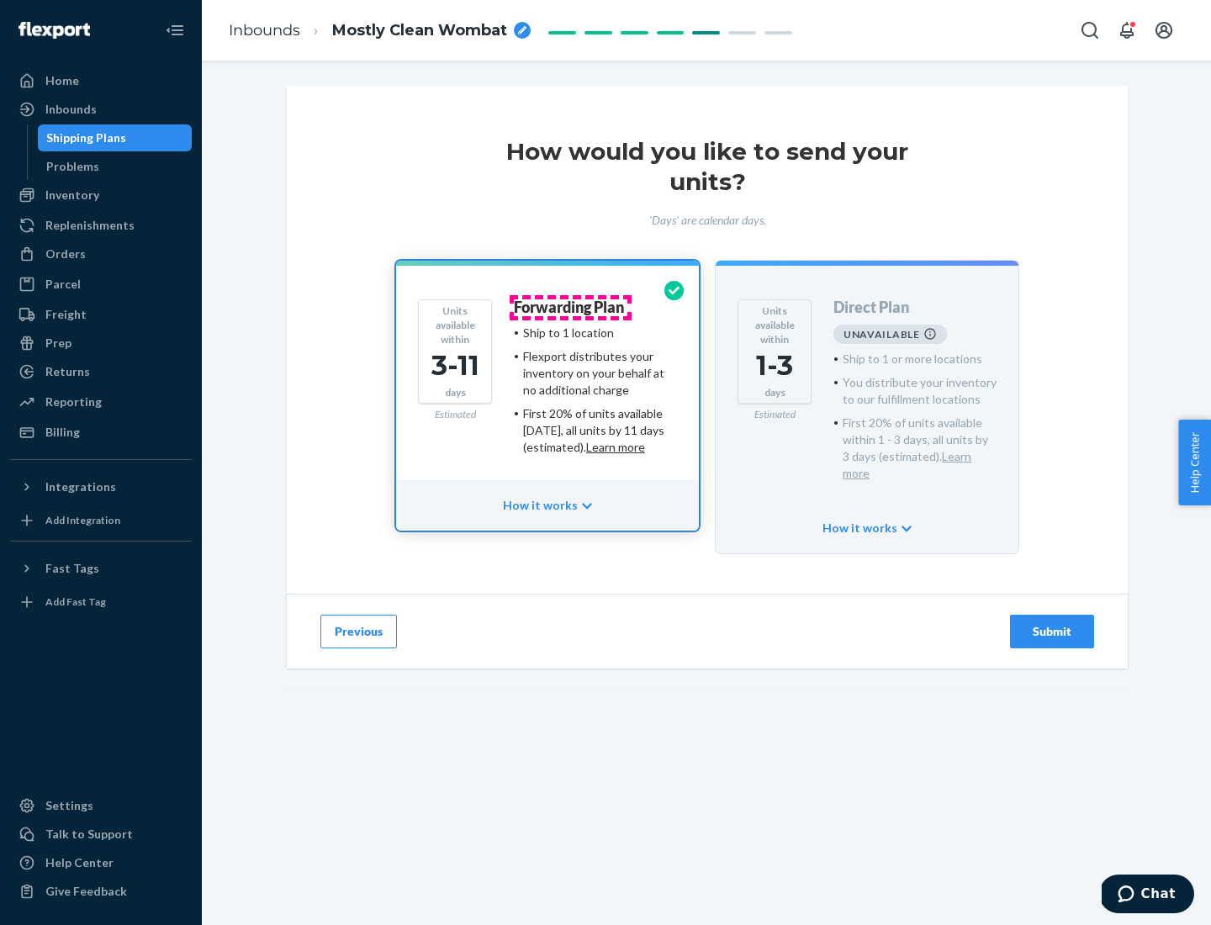
click at [570, 307] on h4 "Forwarding Plan" at bounding box center [569, 308] width 110 height 17
click at [1052, 623] on div "Submit" at bounding box center [1053, 631] width 56 height 17
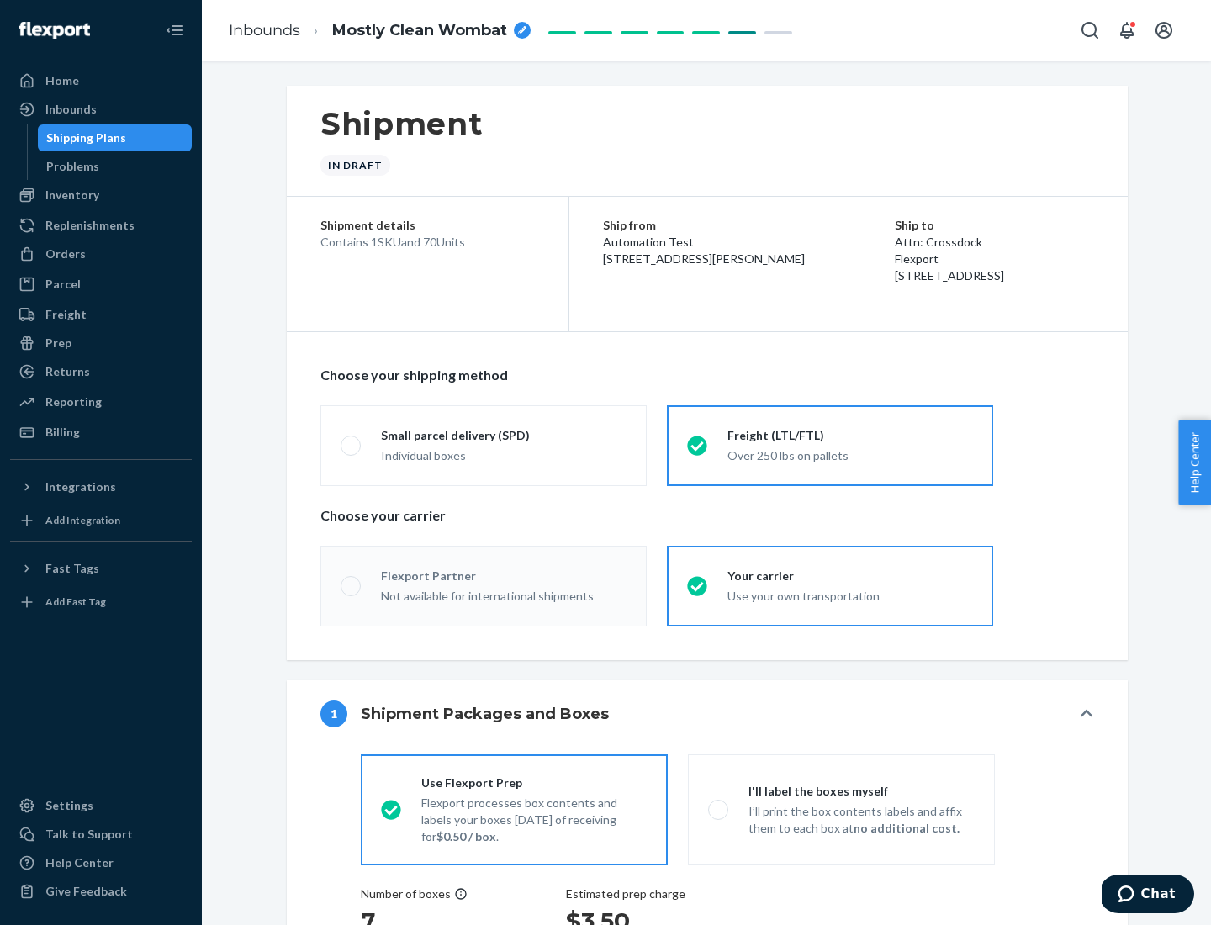
radio input "true"
radio input "false"
radio input "true"
radio input "false"
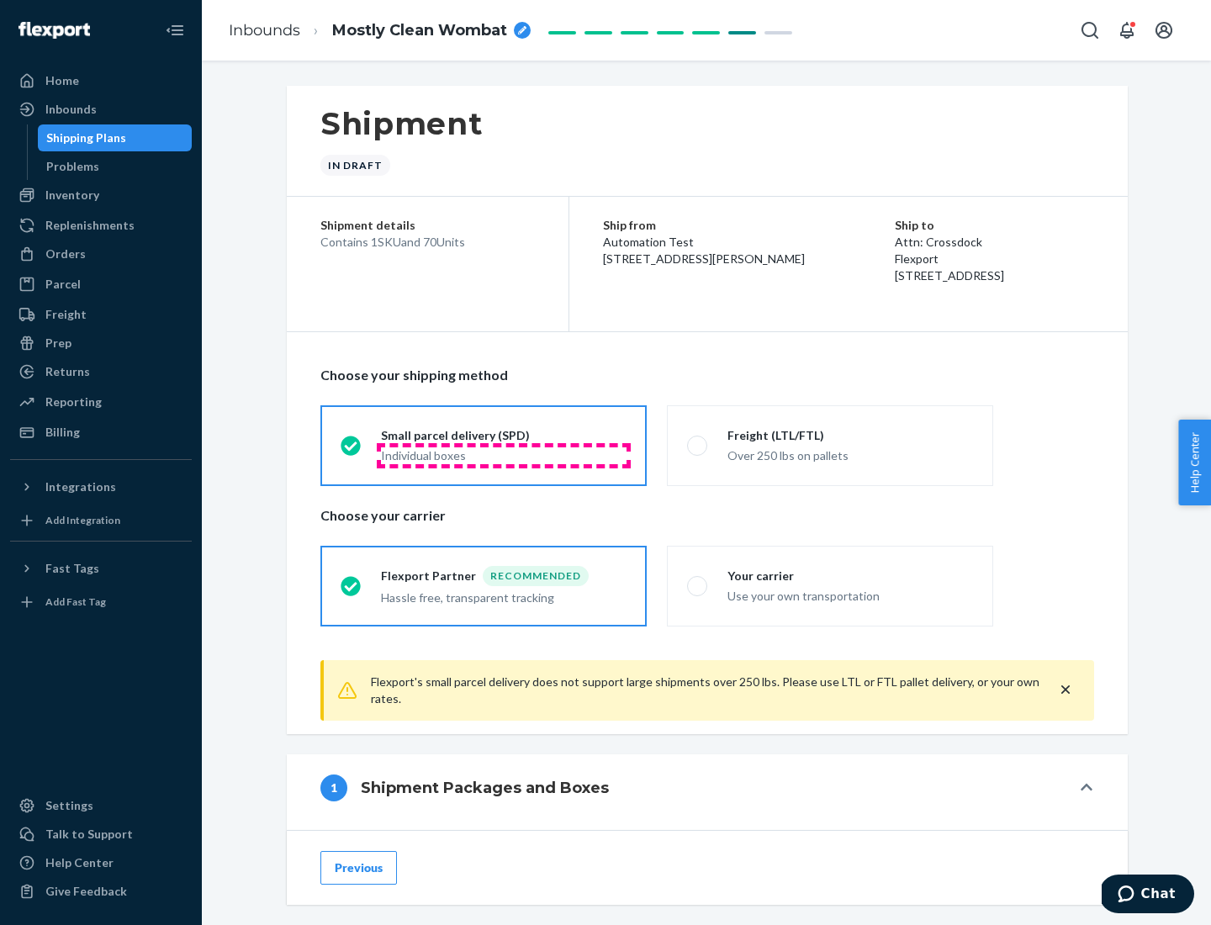
click at [504, 455] on div "Individual boxes" at bounding box center [504, 456] width 246 height 17
click at [352, 451] on input "Small parcel delivery (SPD) Individual boxes" at bounding box center [346, 445] width 11 height 11
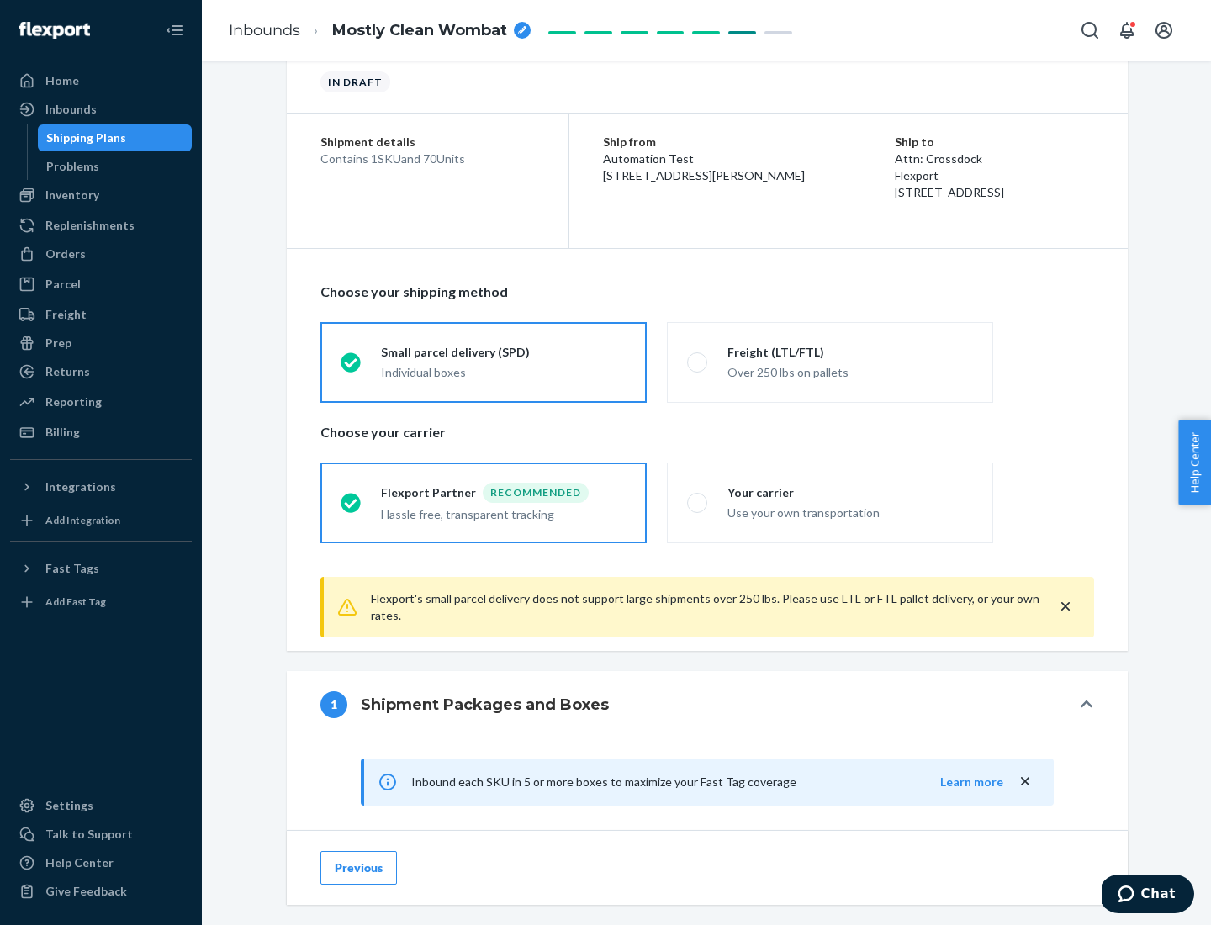
click at [504, 492] on div "Recommended" at bounding box center [536, 493] width 106 height 20
click at [352, 497] on input "Flexport Partner Recommended Hassle free, transparent tracking" at bounding box center [346, 502] width 11 height 11
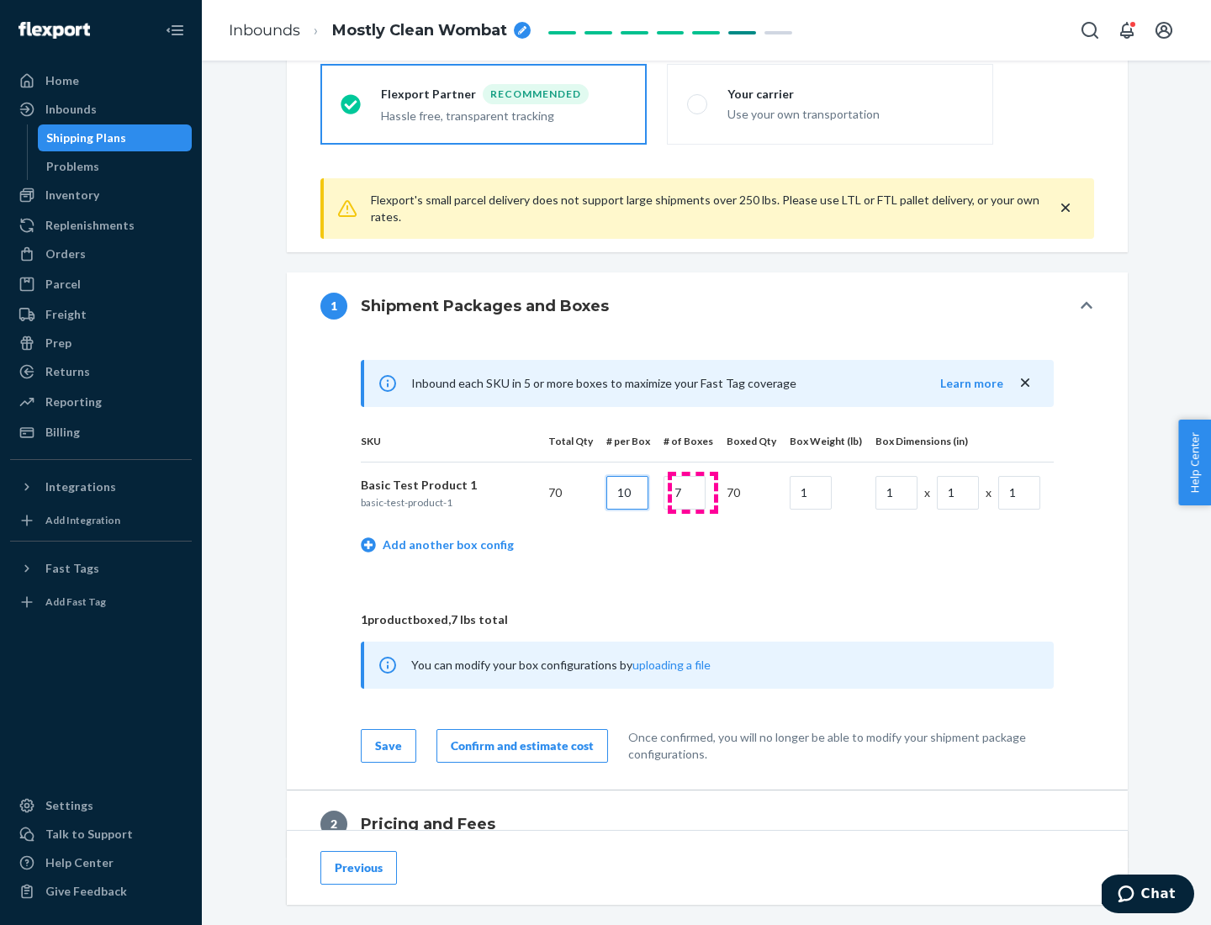
type input "10"
type input "7"
type input "1"
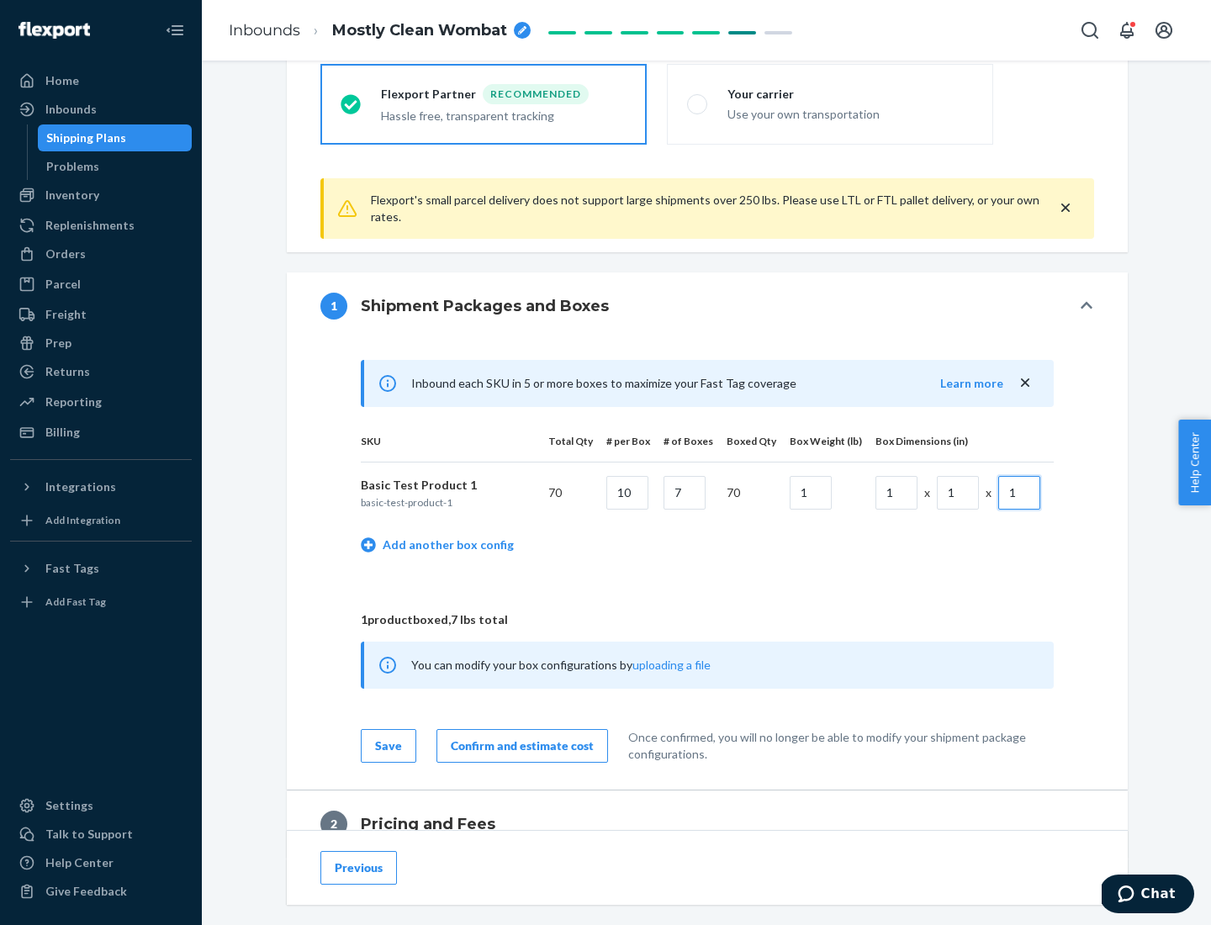
scroll to position [735, 0]
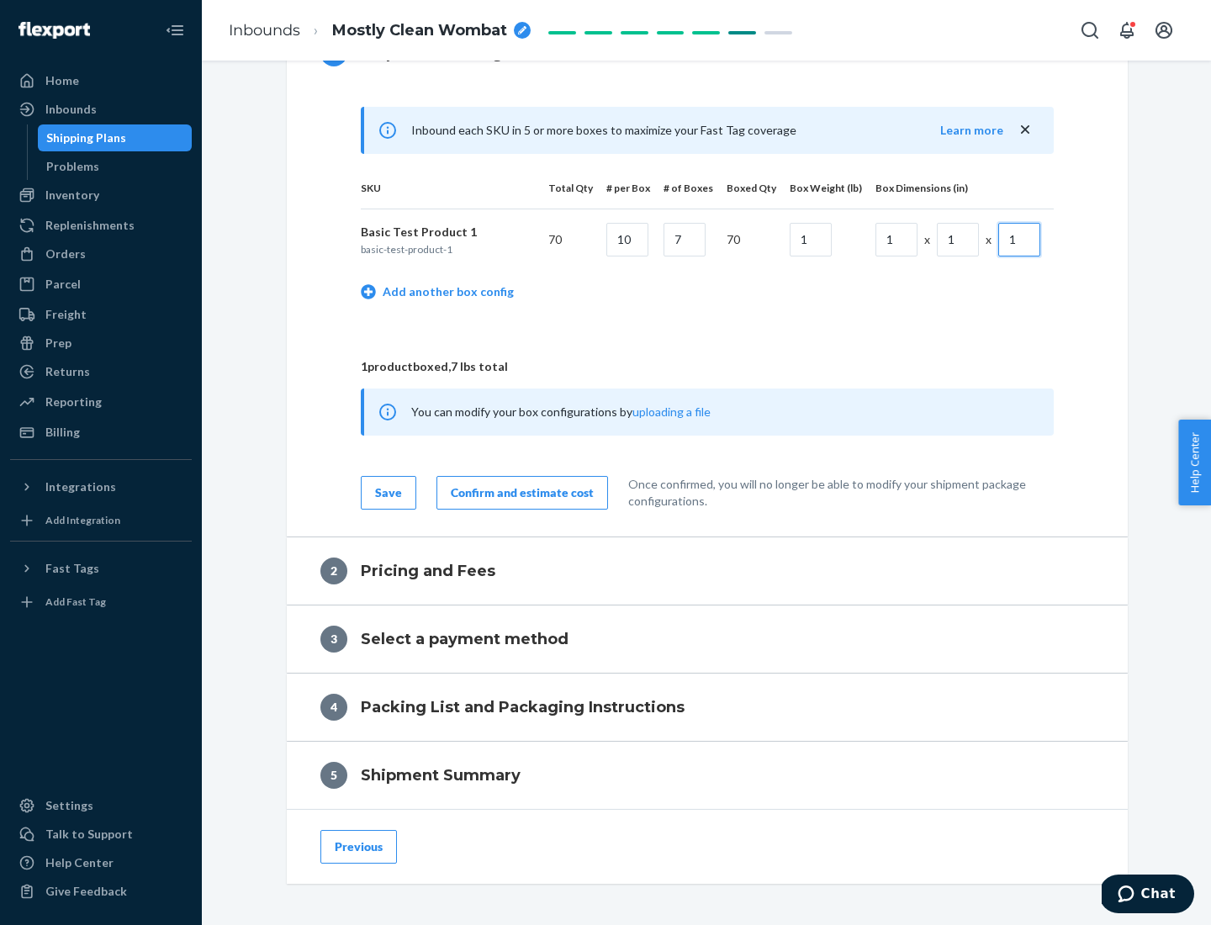
type input "1"
click at [519, 492] on div "Confirm and estimate cost" at bounding box center [522, 493] width 143 height 17
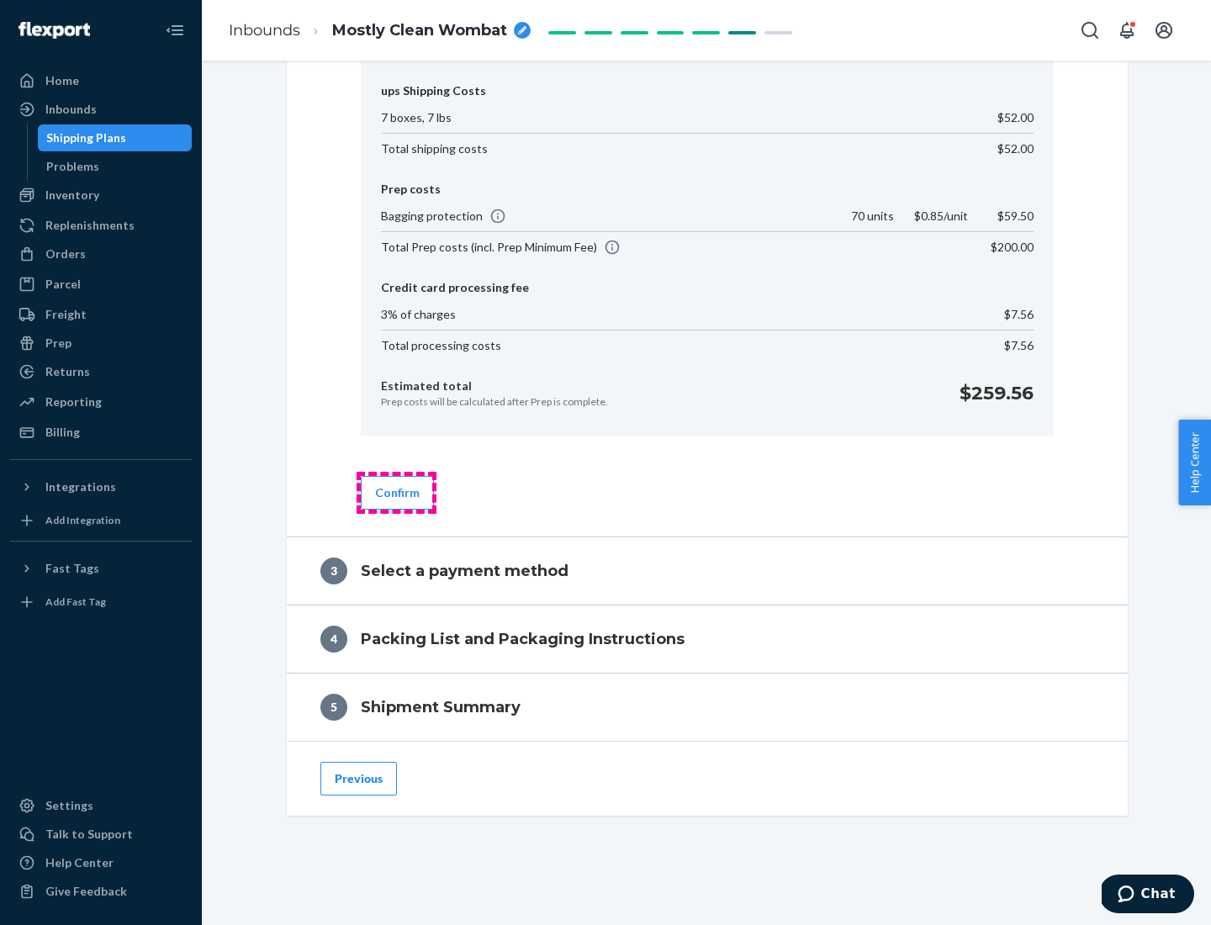
click at [396, 492] on button "Confirm" at bounding box center [397, 493] width 73 height 34
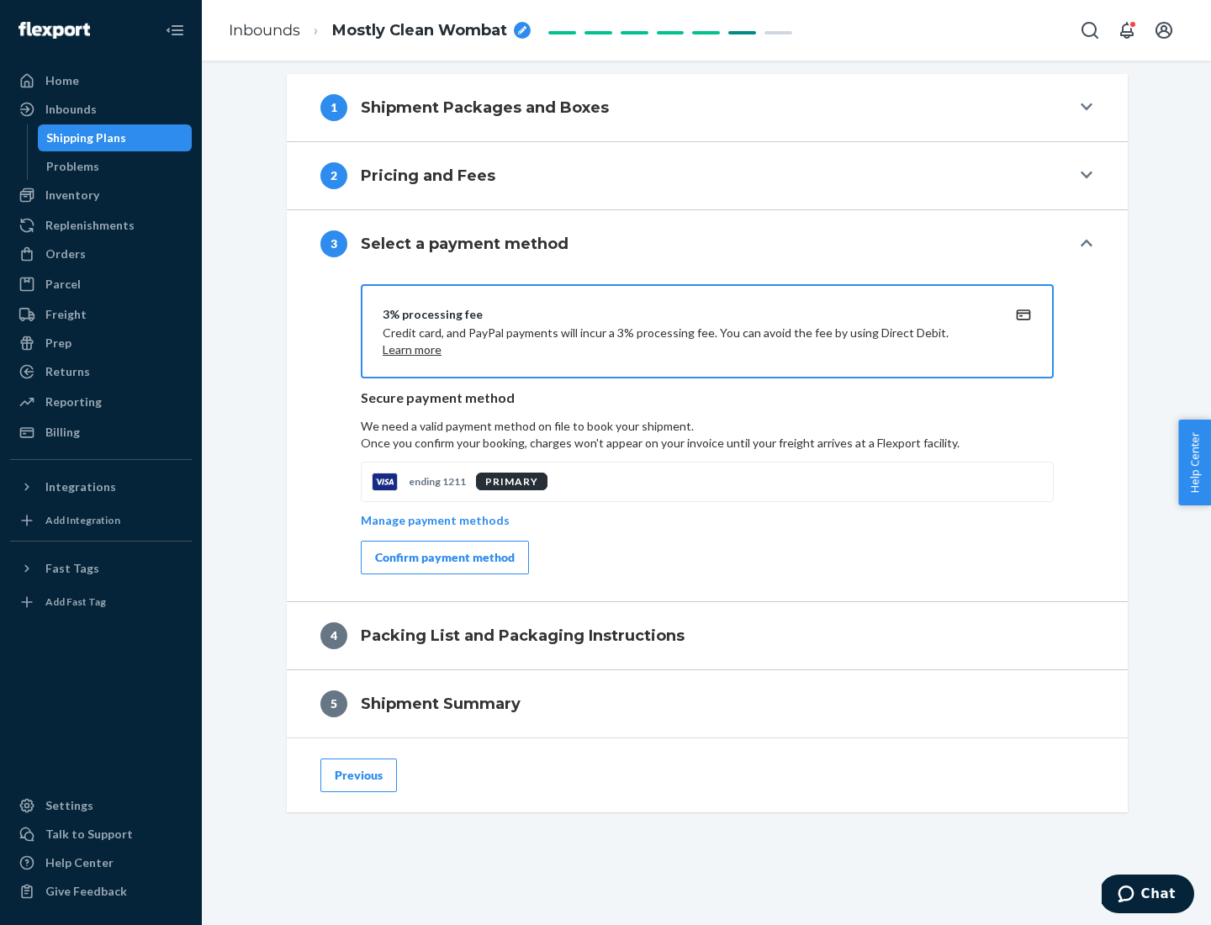
click at [443, 558] on div "Confirm payment method" at bounding box center [445, 557] width 140 height 17
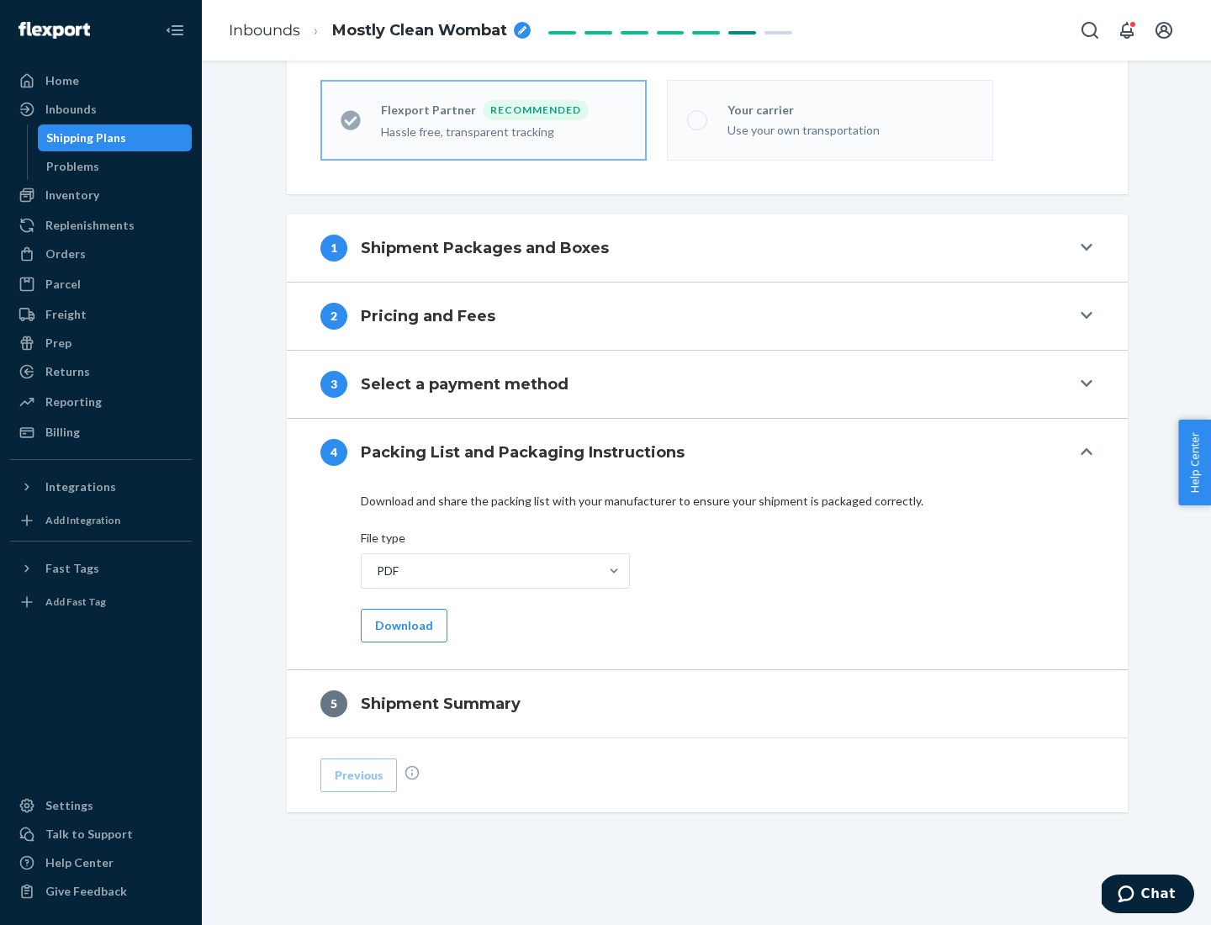
scroll to position [466, 0]
click at [402, 625] on button "Download" at bounding box center [404, 626] width 87 height 34
